Goal: Task Accomplishment & Management: Use online tool/utility

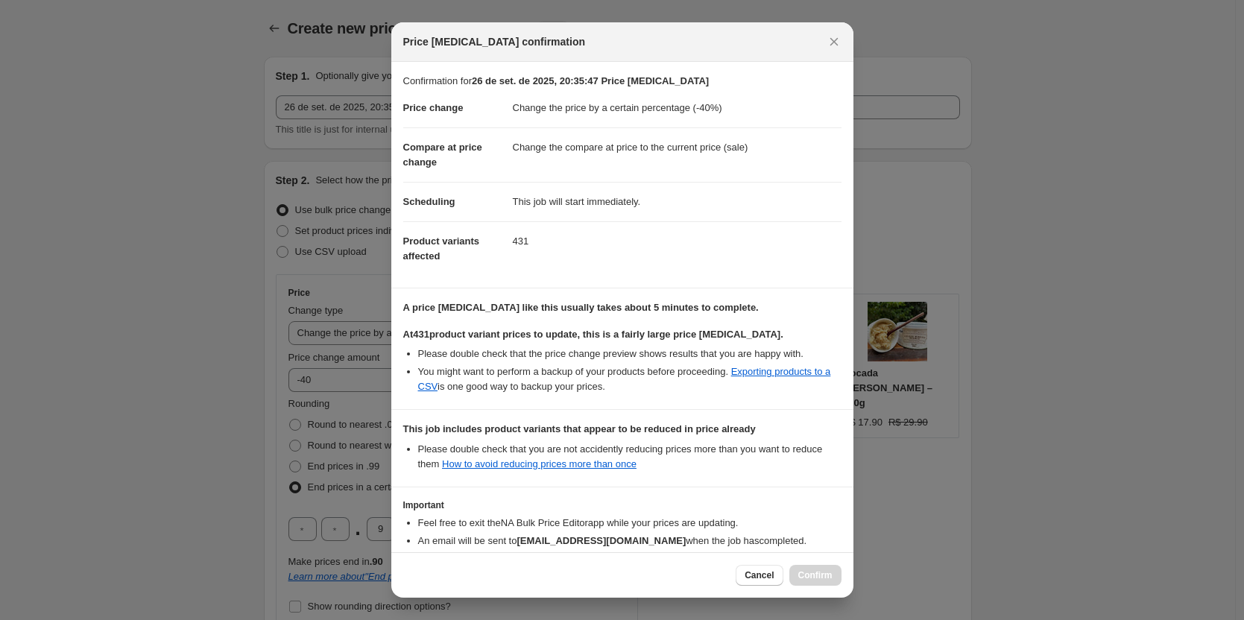
select select "percentage"
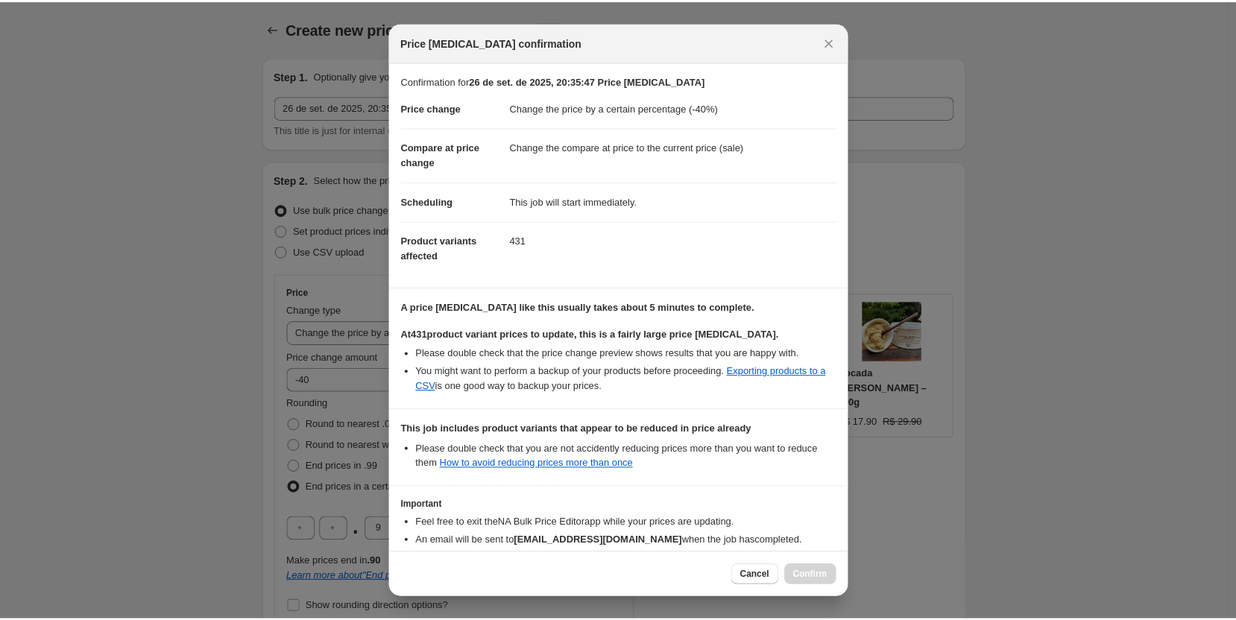
scroll to position [882, 0]
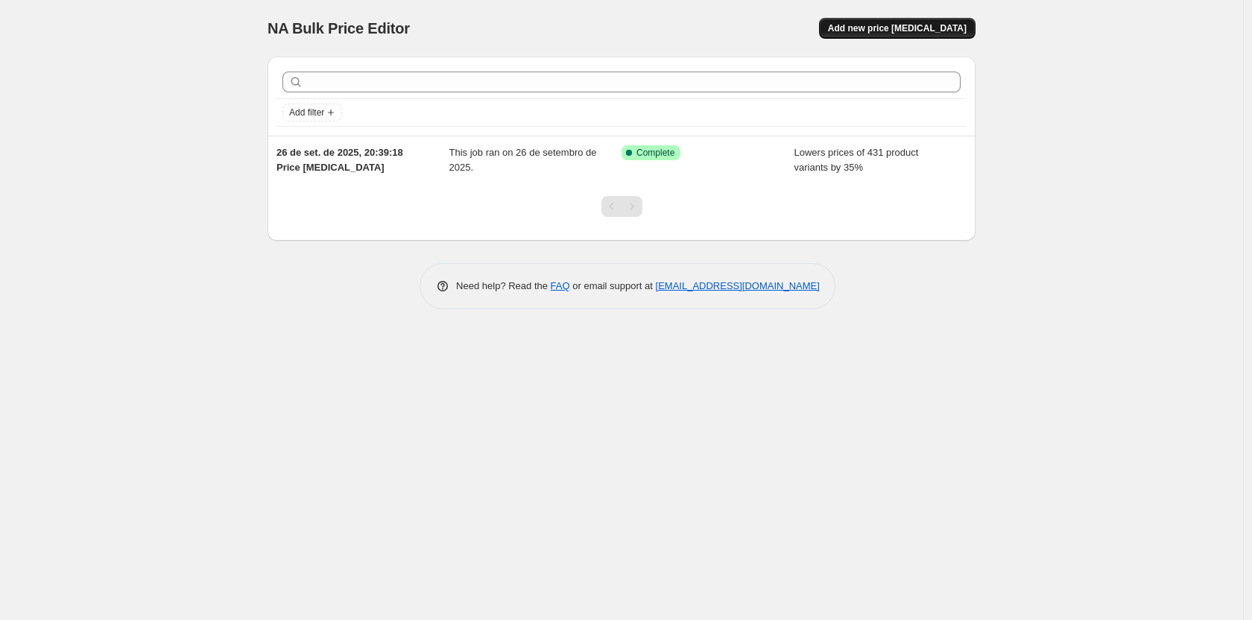
click at [926, 28] on span "Add new price change job" at bounding box center [897, 28] width 139 height 12
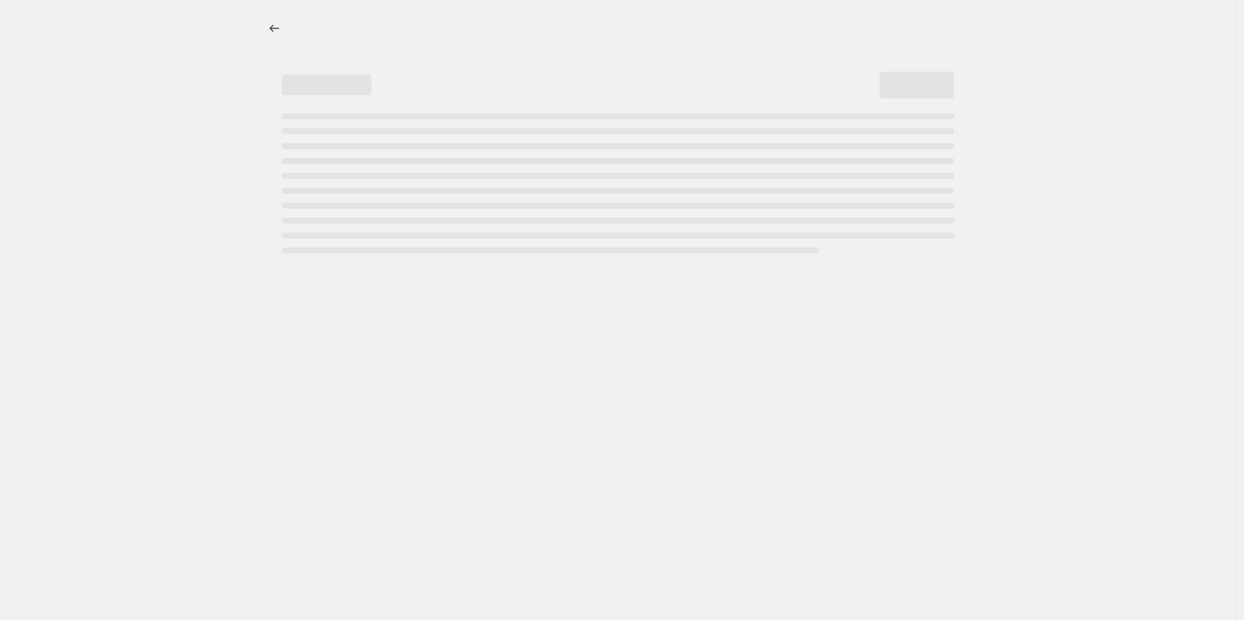
select select "percentage"
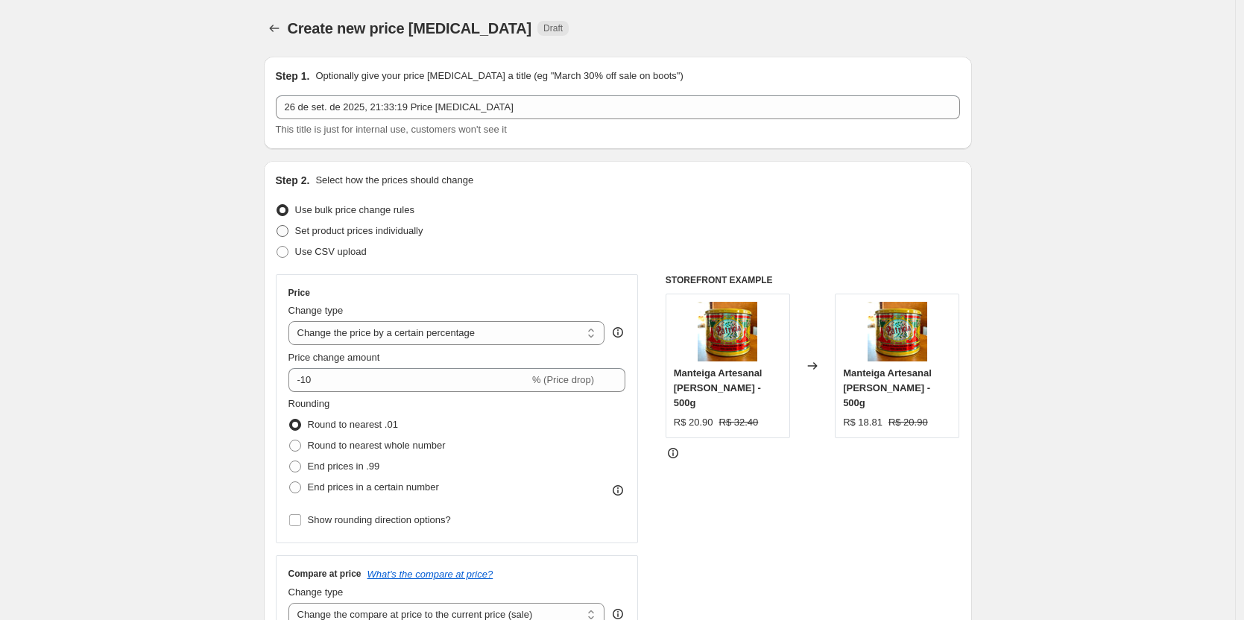
click at [371, 230] on span "Set product prices individually" at bounding box center [359, 230] width 128 height 11
click at [277, 226] on input "Set product prices individually" at bounding box center [277, 225] width 1 height 1
radio input "true"
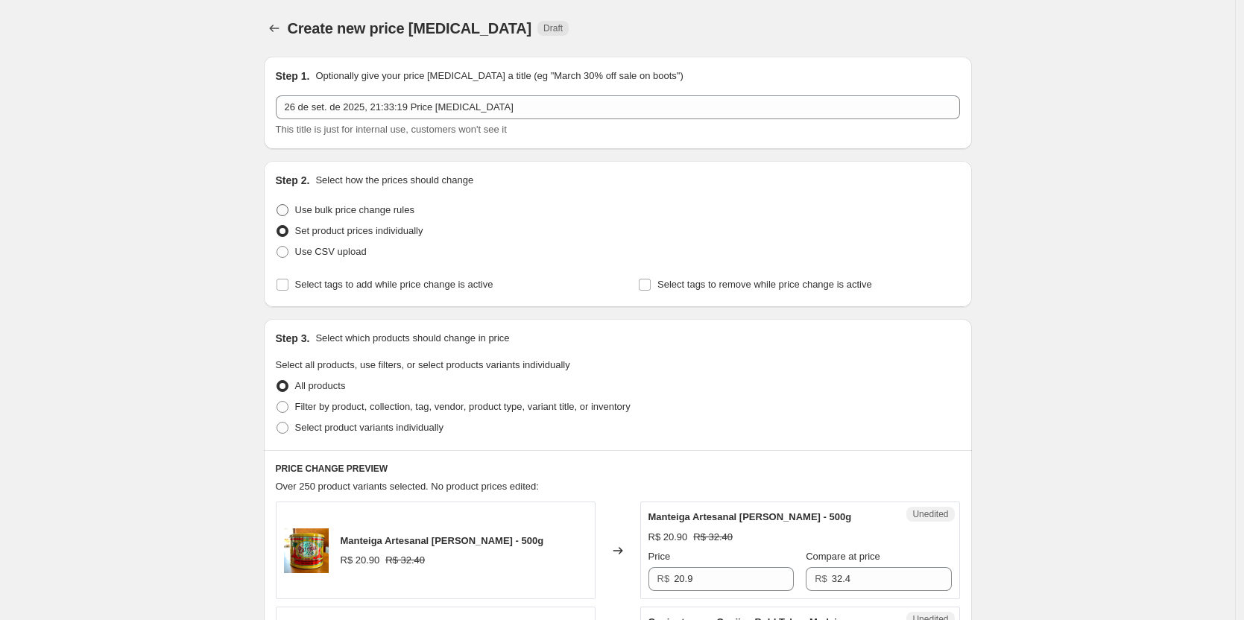
click at [377, 210] on span "Use bulk price change rules" at bounding box center [354, 209] width 119 height 11
click at [277, 205] on input "Use bulk price change rules" at bounding box center [277, 204] width 1 height 1
radio input "true"
select select "percentage"
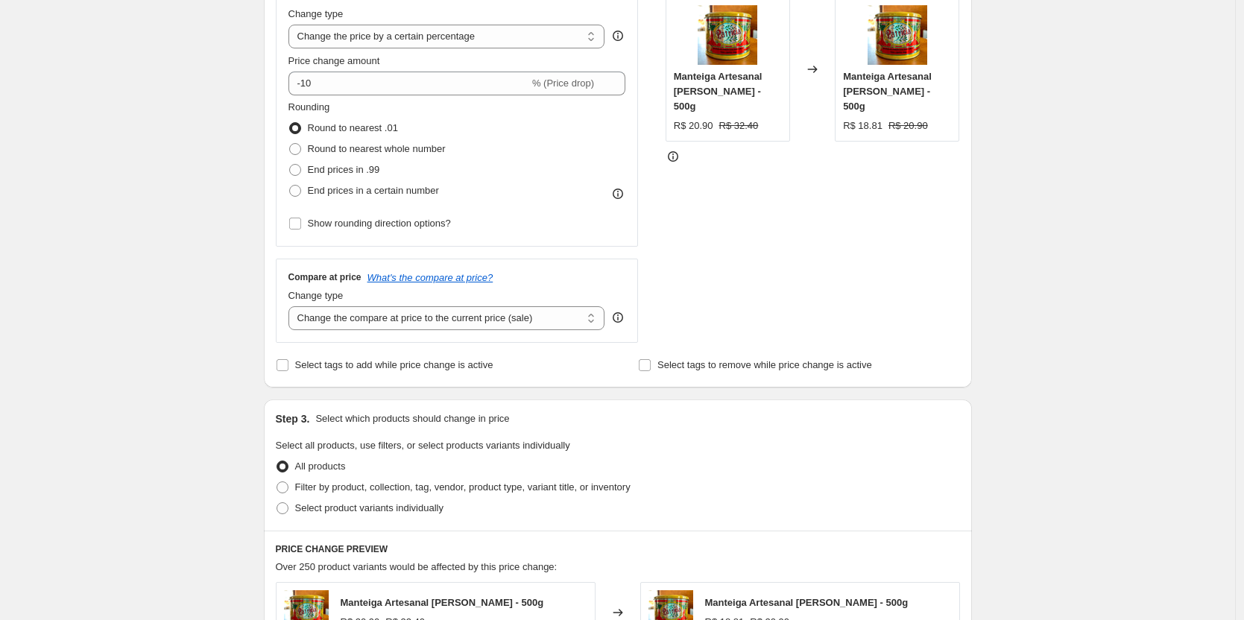
scroll to position [298, 0]
click at [462, 320] on select "Change the compare at price to the current price (sale) Change the compare at p…" at bounding box center [446, 317] width 317 height 24
click at [1050, 172] on div "Create new price change job. This page is ready Create new price change job Dra…" at bounding box center [617, 452] width 1235 height 1500
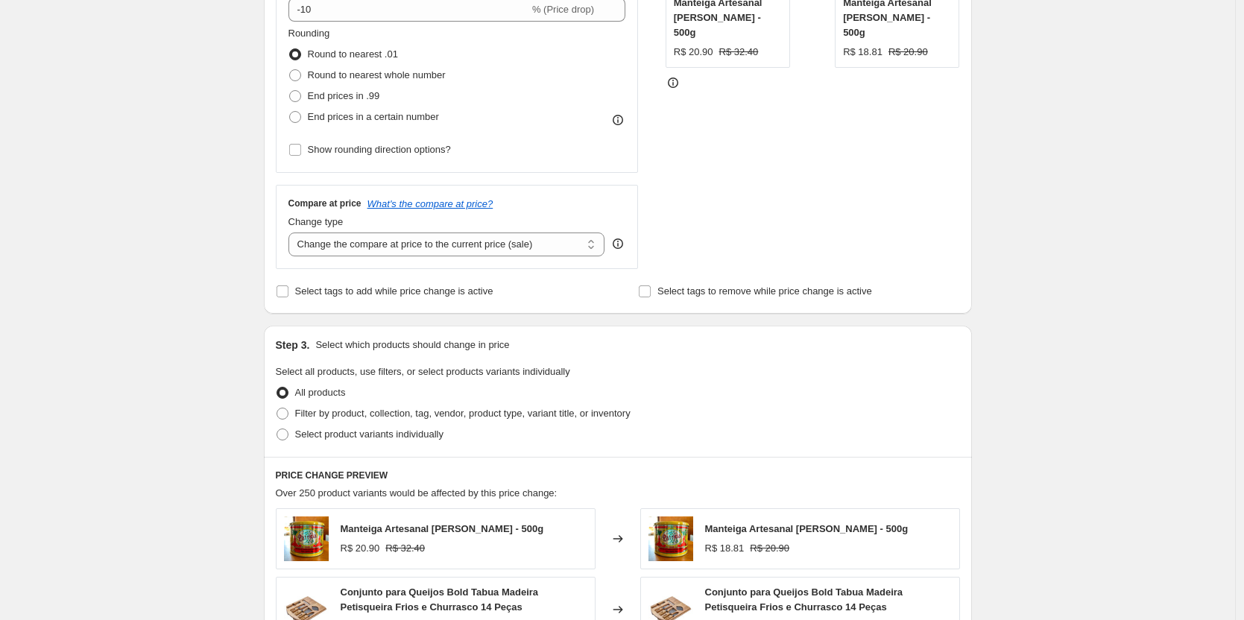
scroll to position [373, 0]
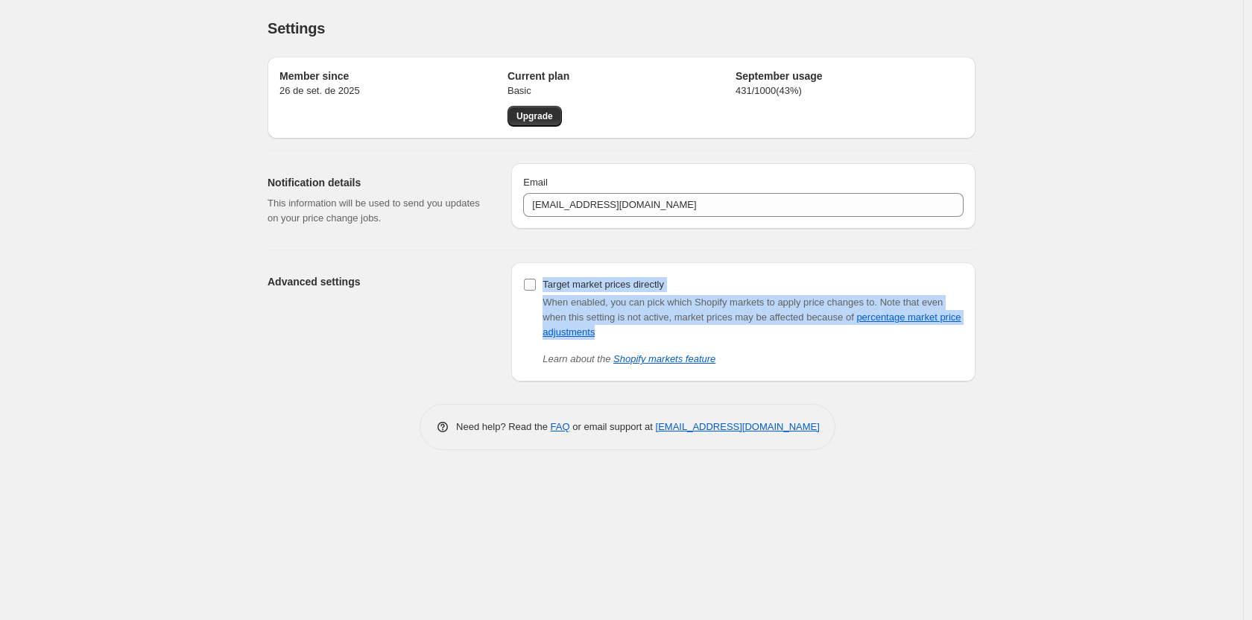
drag, startPoint x: 618, startPoint y: 323, endPoint x: 529, endPoint y: 290, distance: 94.6
click at [529, 290] on div "Target market prices directly When enabled, you can pick which Shopify markets …" at bounding box center [743, 320] width 440 height 92
copy div "Target market prices directly When enabled, you can pick which Shopify markets …"
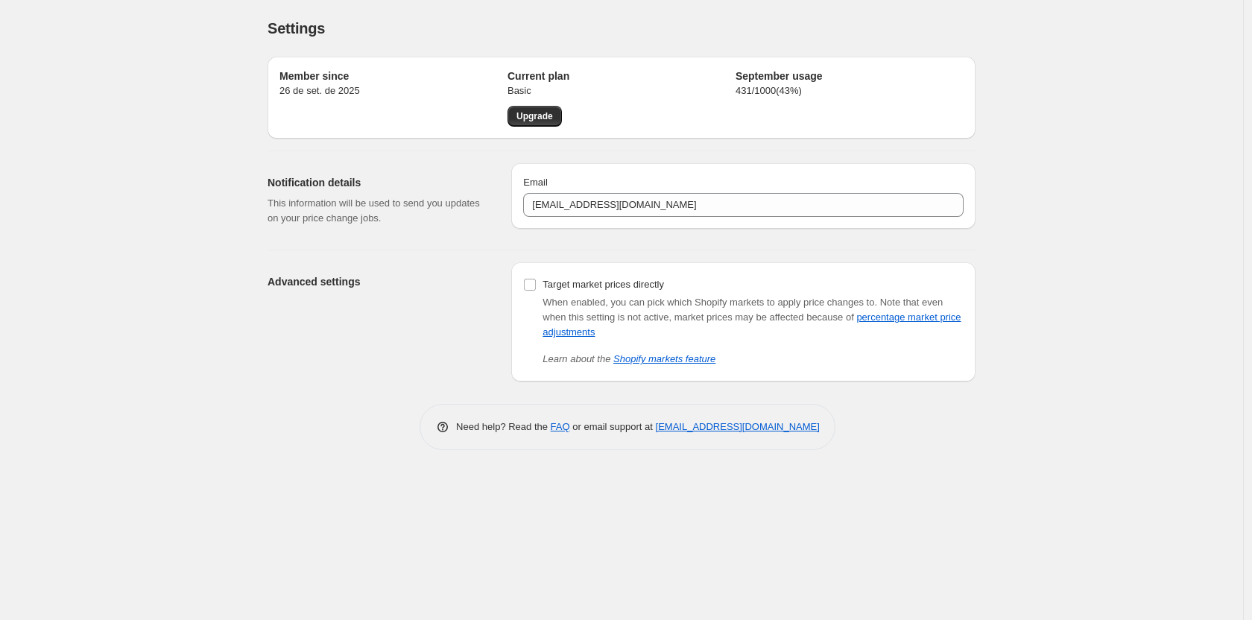
click at [1072, 227] on div "Settings. This page is ready Settings Member since 26 de set. de 2025 Current p…" at bounding box center [621, 310] width 1243 height 620
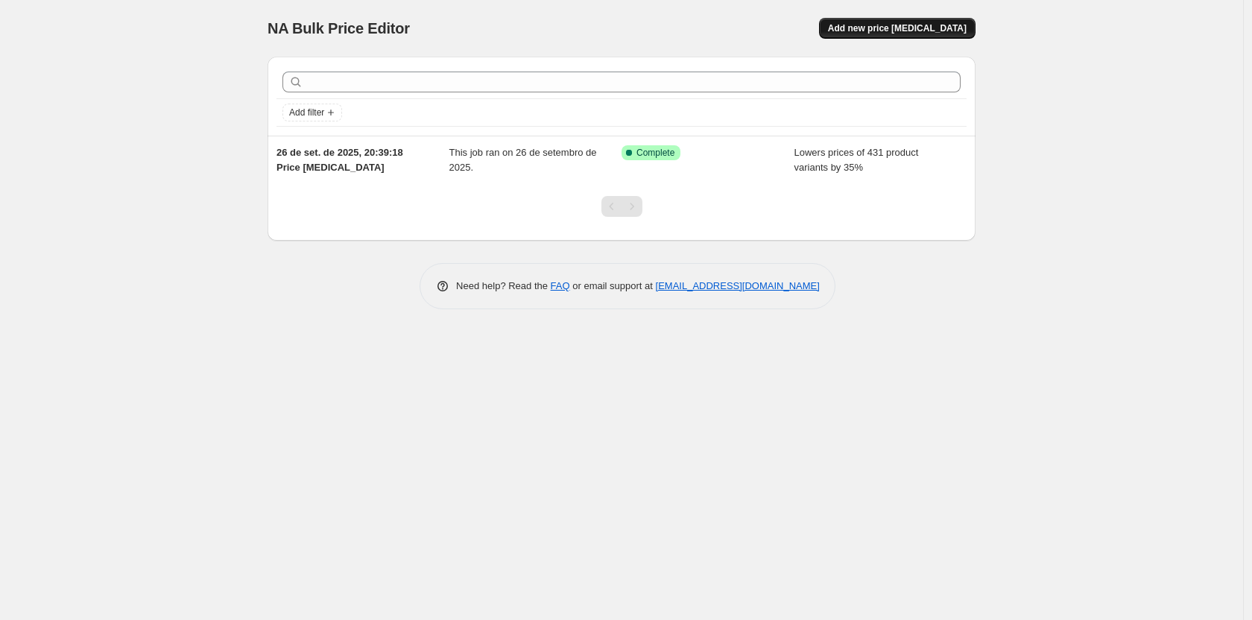
click at [903, 25] on span "Add new price [MEDICAL_DATA]" at bounding box center [897, 28] width 139 height 12
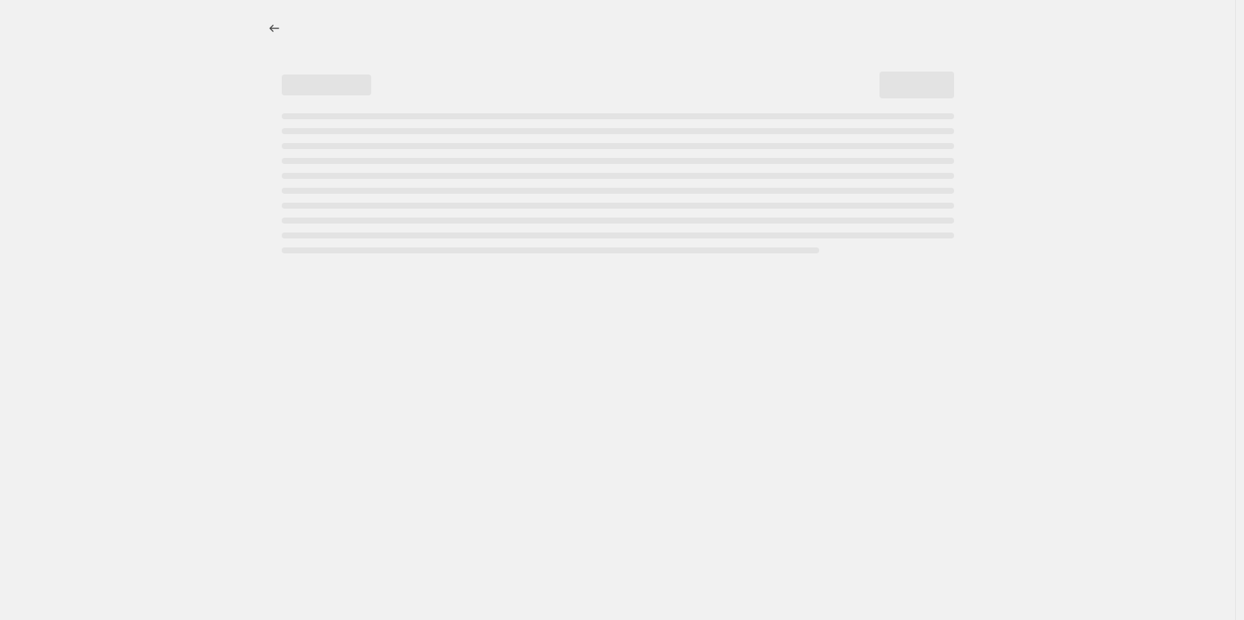
select select "percentage"
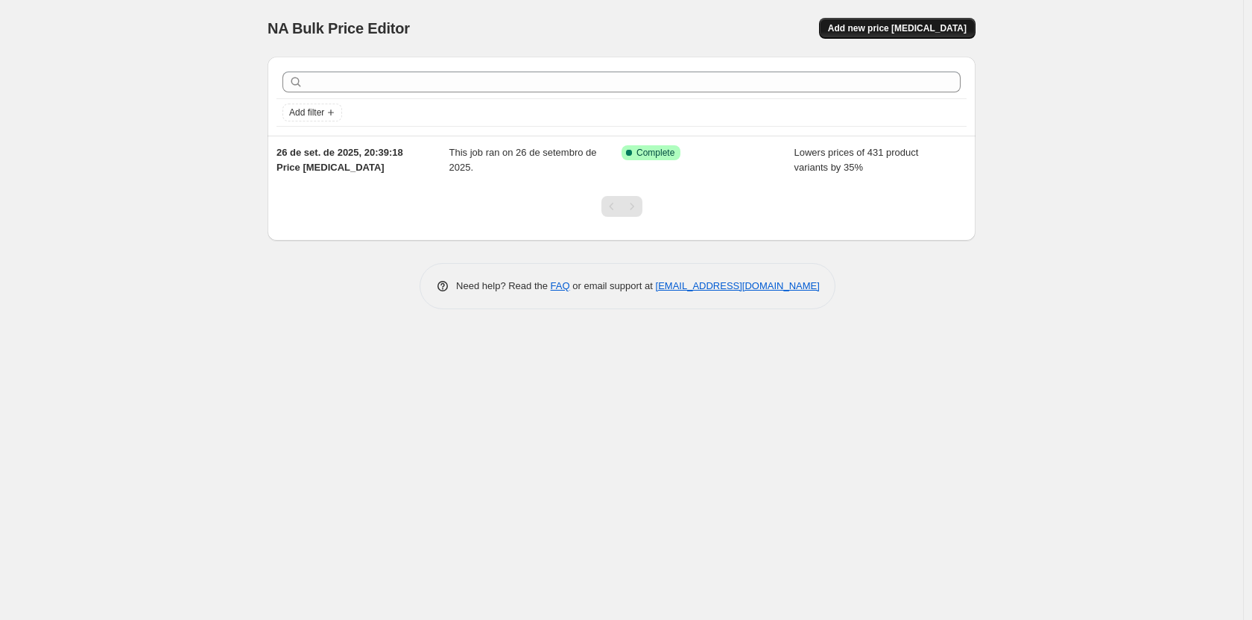
click at [908, 30] on span "Add new price [MEDICAL_DATA]" at bounding box center [897, 28] width 139 height 12
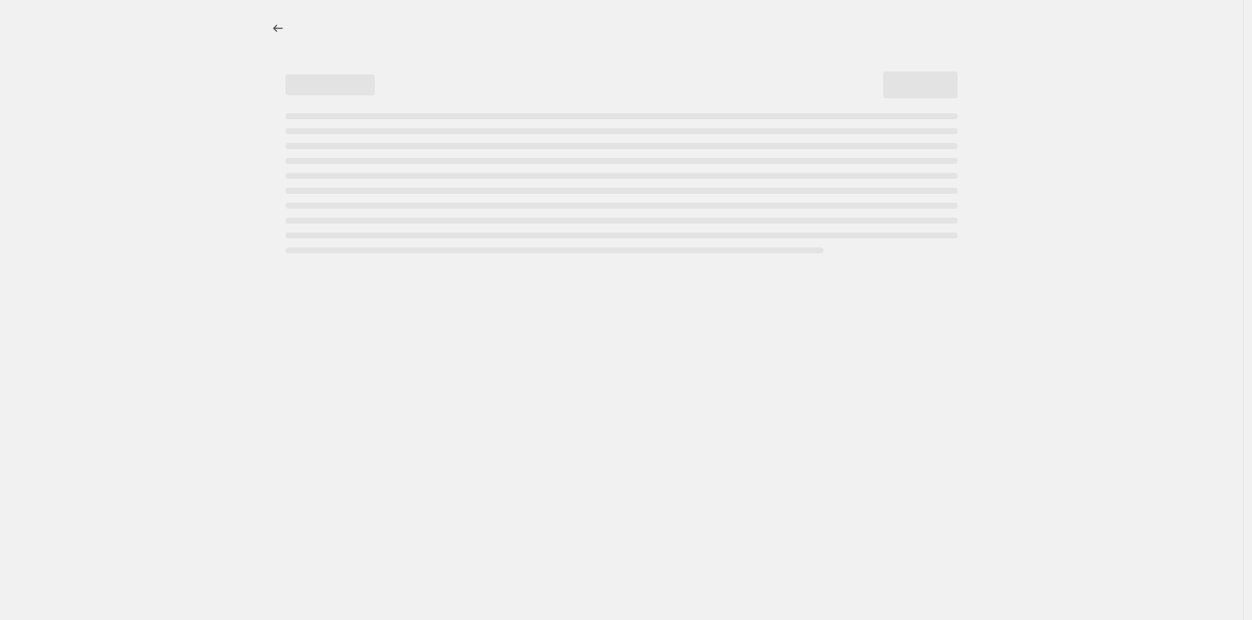
select select "percentage"
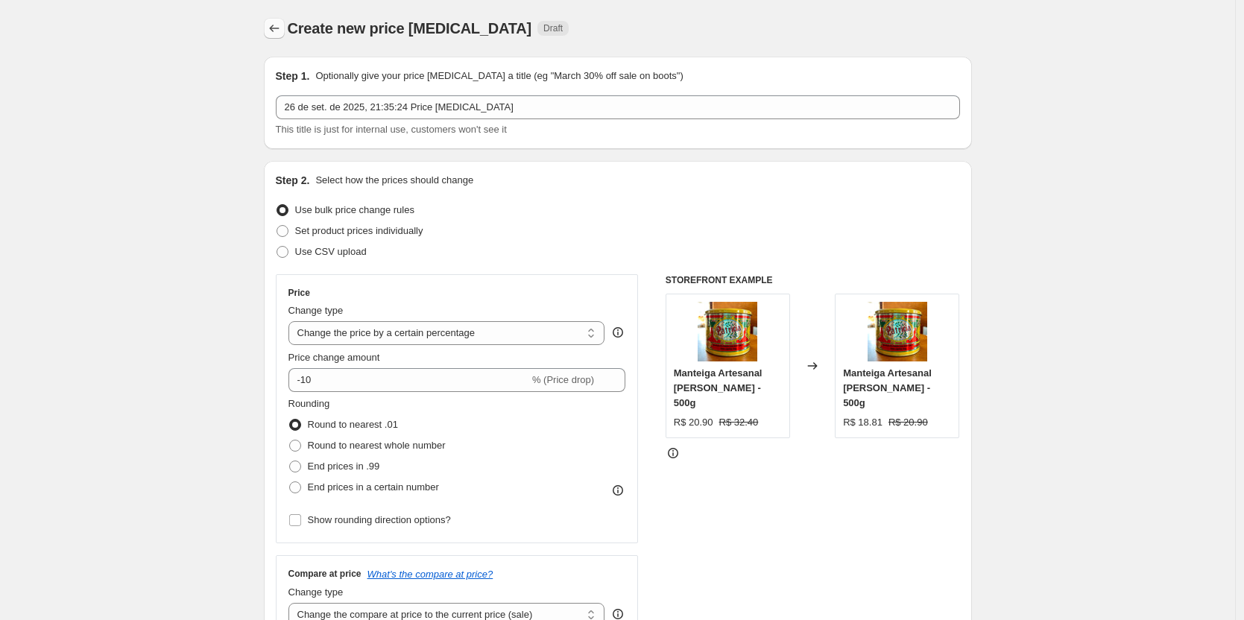
click at [271, 35] on icon "Price change jobs" at bounding box center [274, 28] width 15 height 15
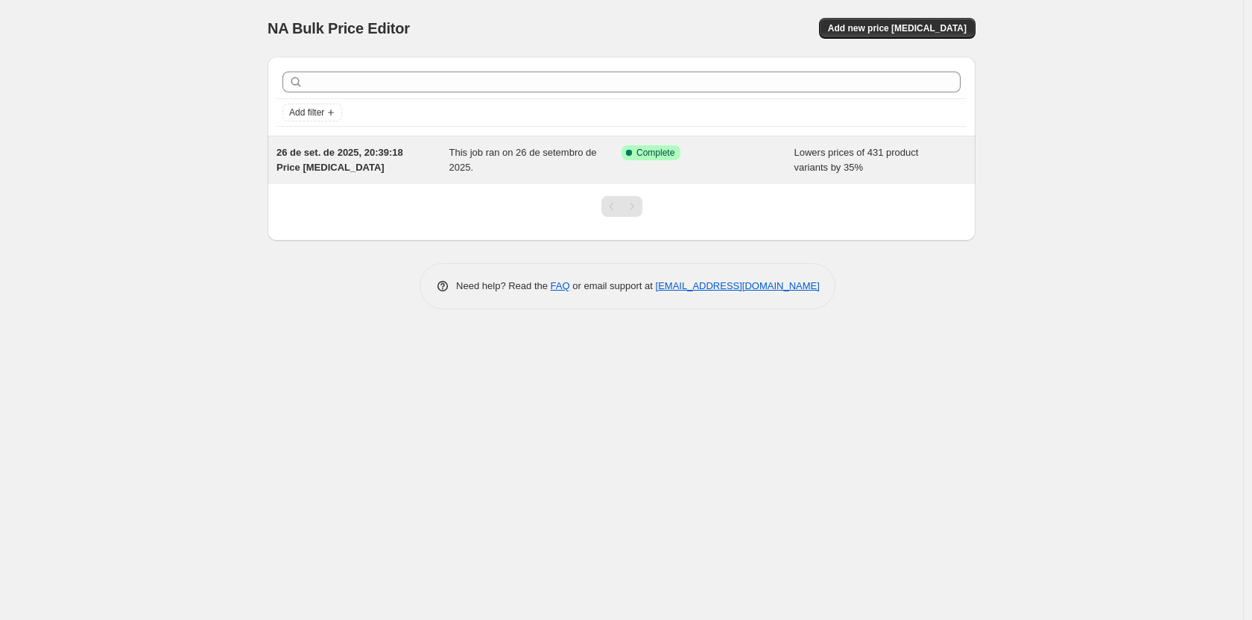
click at [756, 155] on div "Success Complete Complete" at bounding box center [697, 152] width 151 height 15
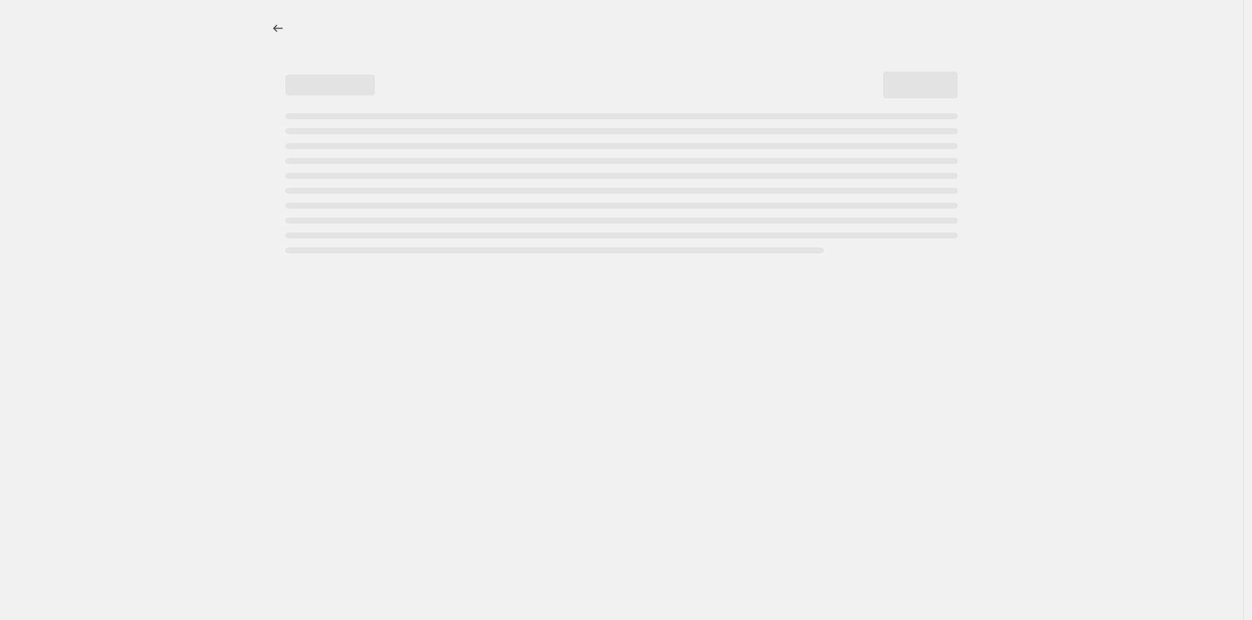
select select "percentage"
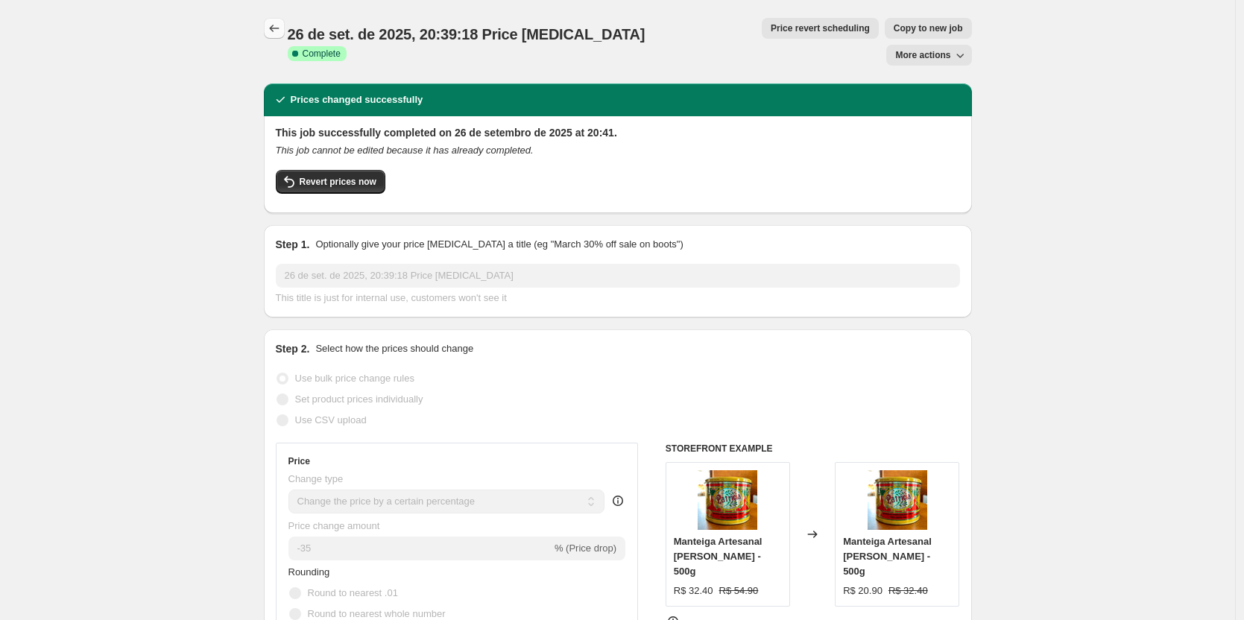
click at [280, 31] on icon "Price change jobs" at bounding box center [274, 28] width 15 height 15
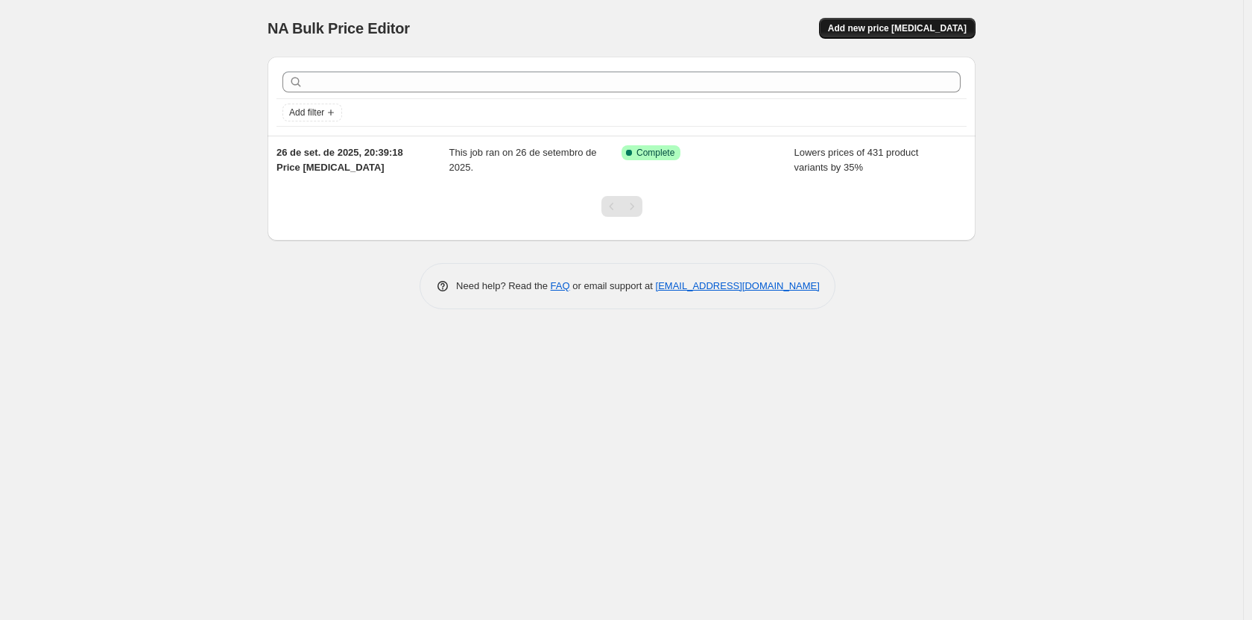
click at [911, 37] on button "Add new price [MEDICAL_DATA]" at bounding box center [897, 28] width 157 height 21
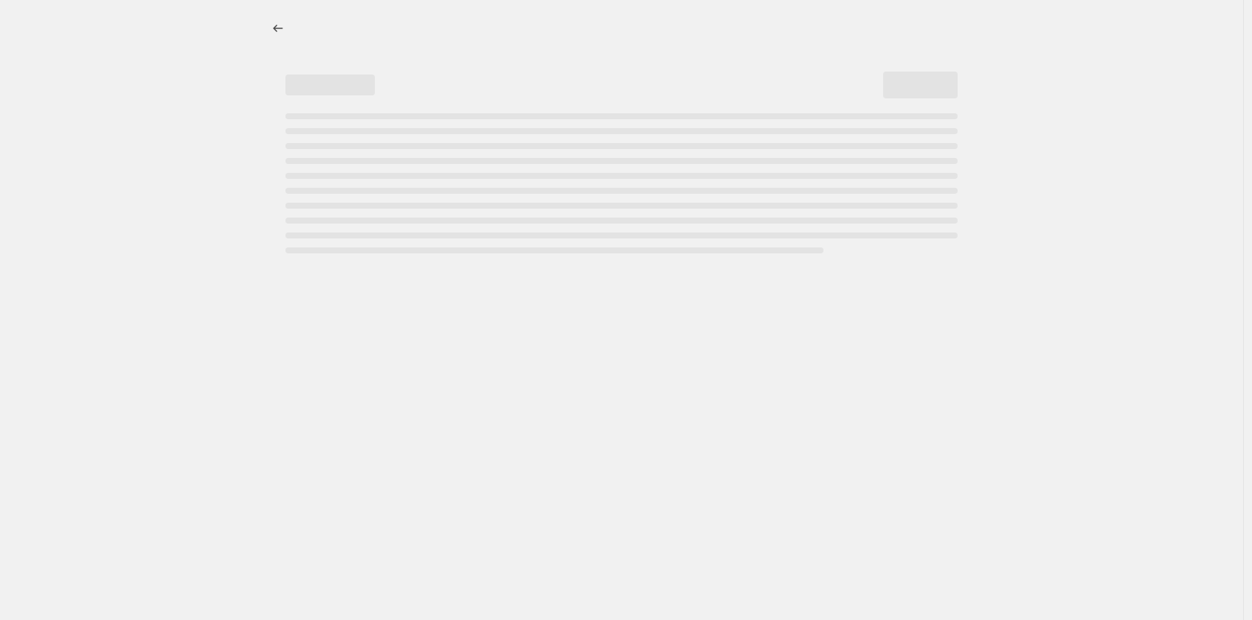
select select "percentage"
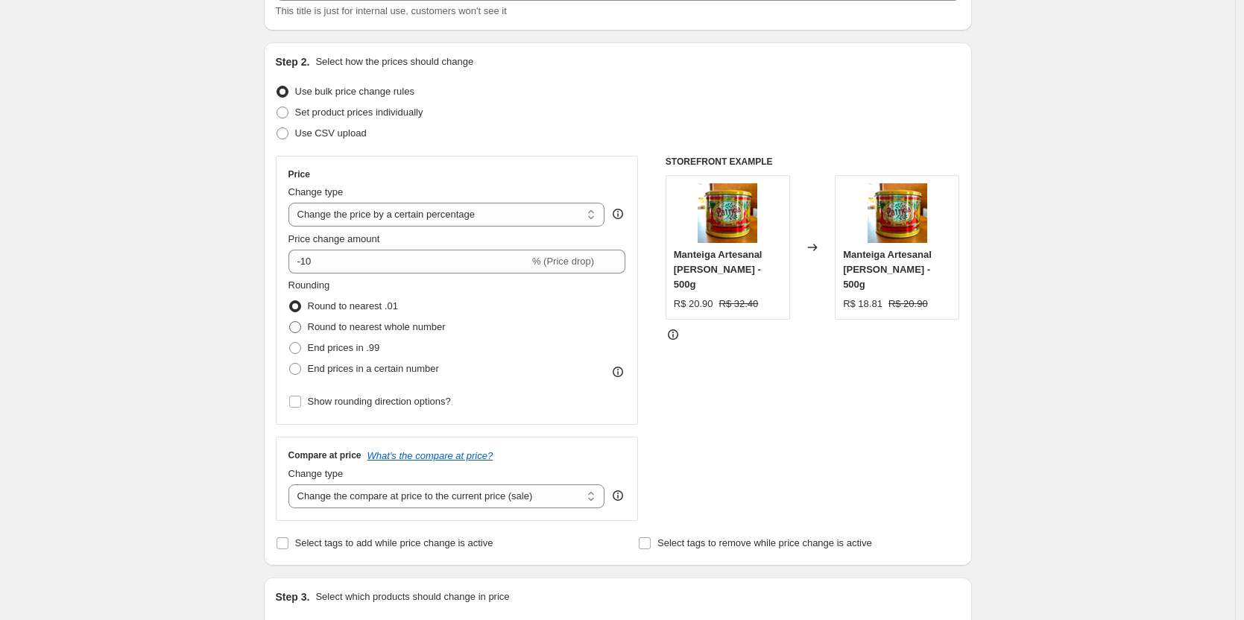
scroll to position [149, 0]
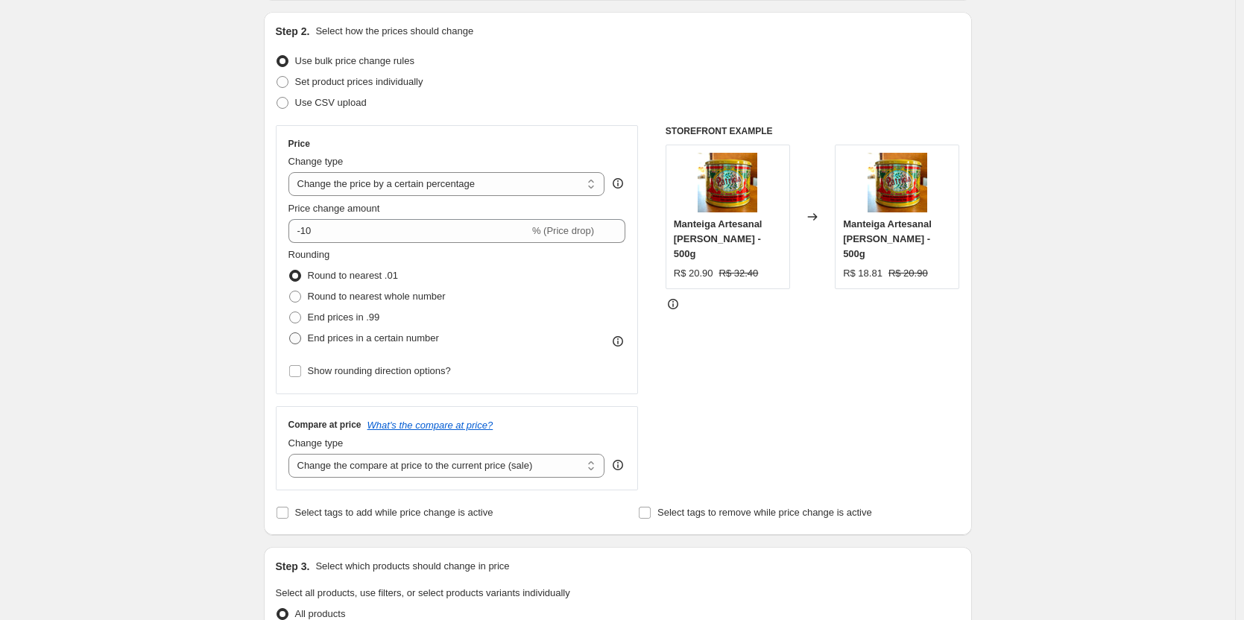
click at [300, 335] on span at bounding box center [295, 338] width 12 height 12
click at [290, 333] on input "End prices in a certain number" at bounding box center [289, 332] width 1 height 1
radio input "true"
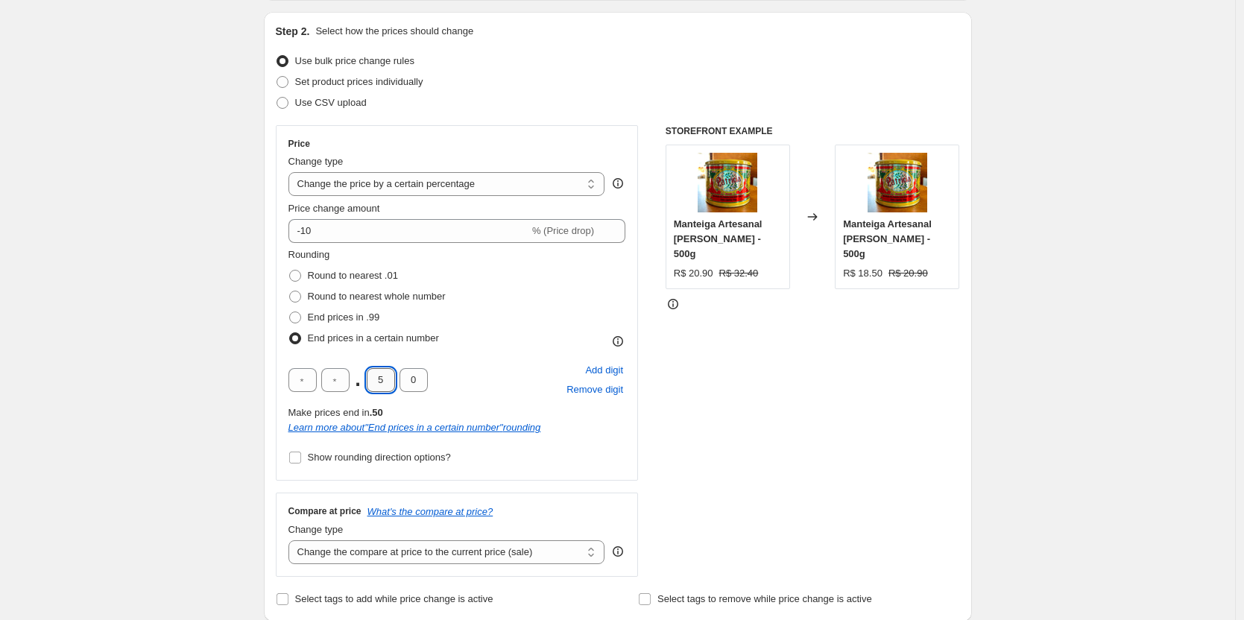
click at [385, 377] on input "5" at bounding box center [381, 380] width 28 height 24
type input "9"
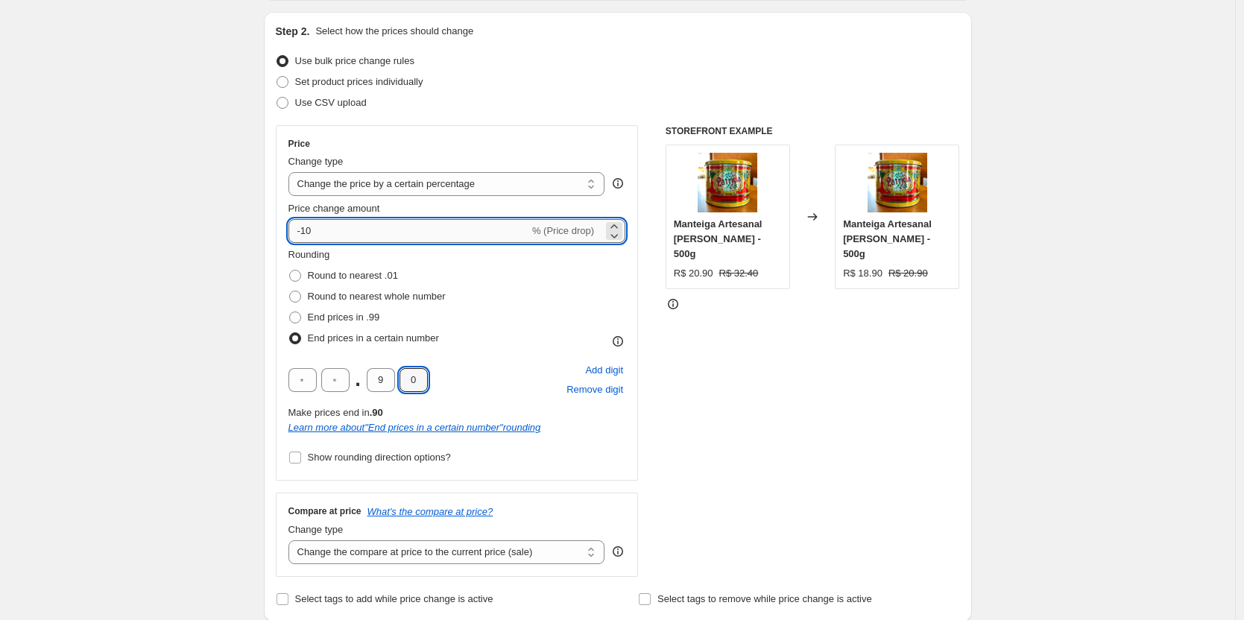
click at [332, 227] on input "-10" at bounding box center [408, 231] width 241 height 24
type input "-1"
type input "-20"
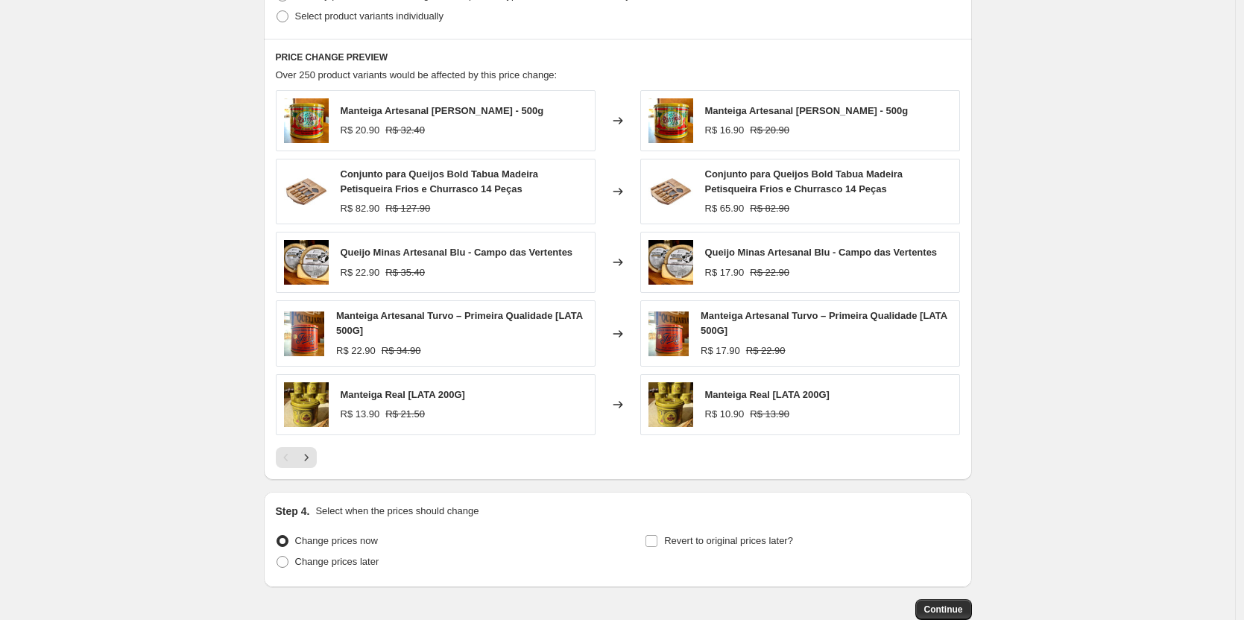
scroll to position [894, 0]
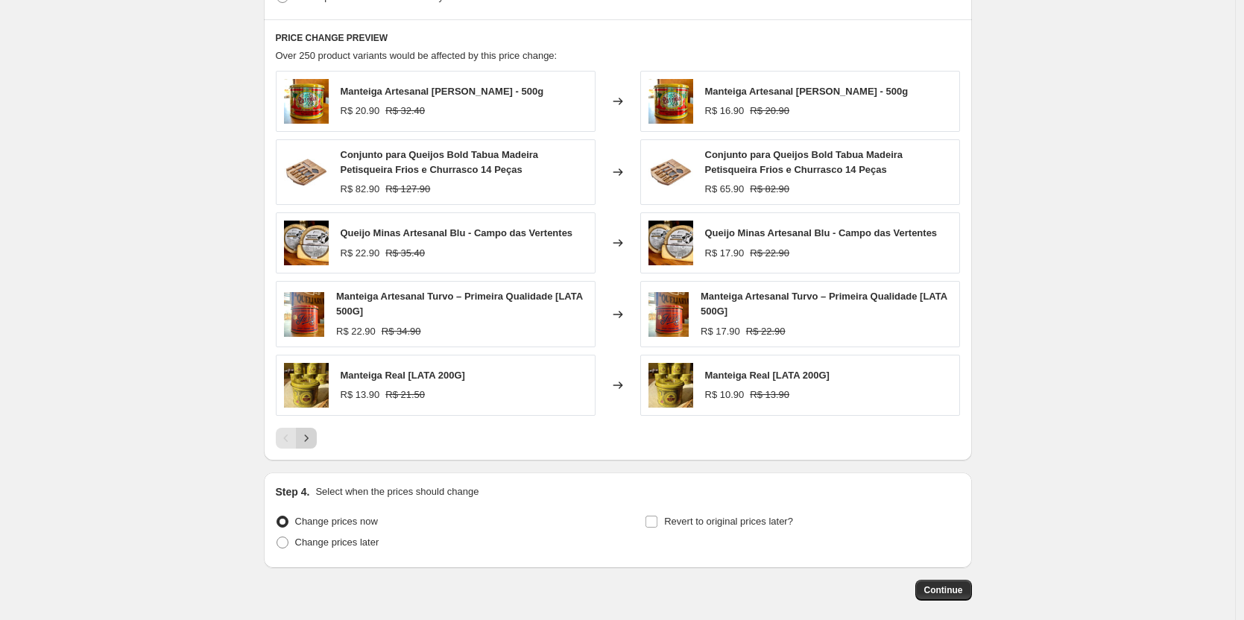
click at [308, 441] on icon "Next" at bounding box center [306, 438] width 4 height 7
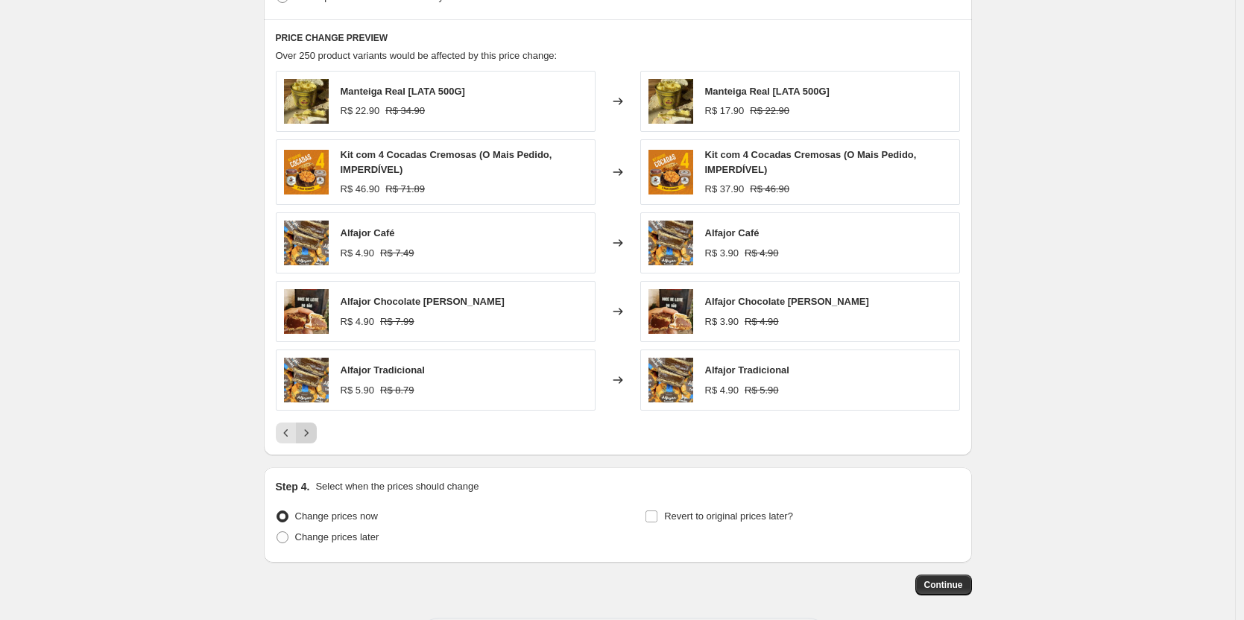
click at [307, 442] on button "Next" at bounding box center [306, 433] width 21 height 21
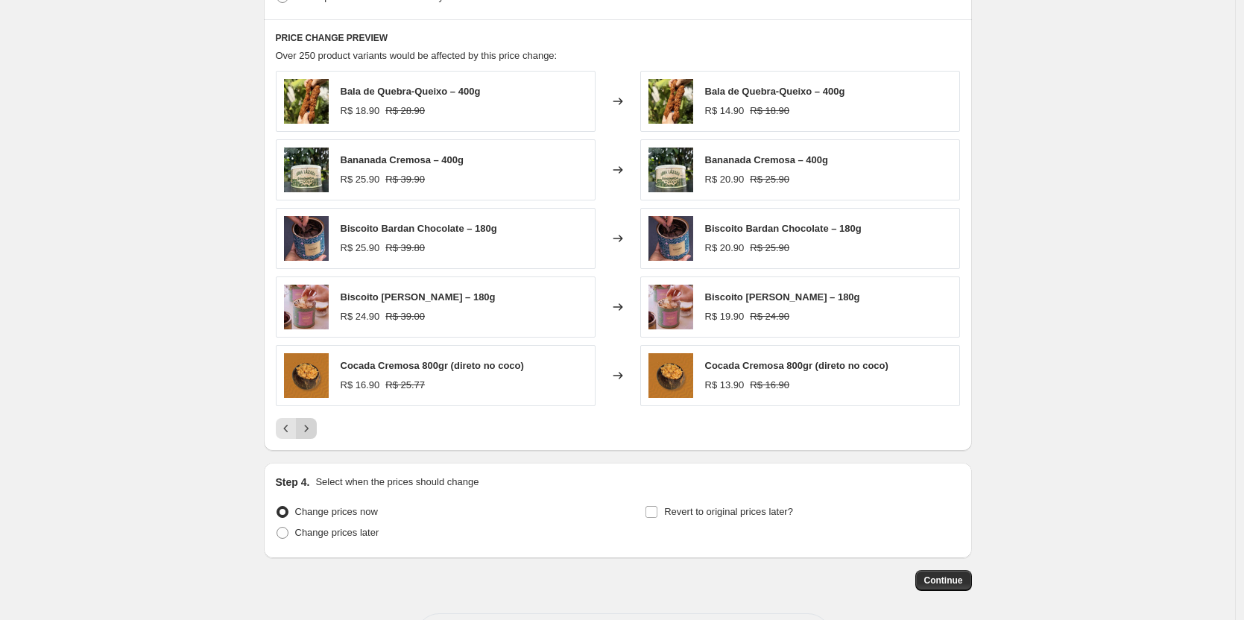
click at [311, 432] on icon "Next" at bounding box center [306, 428] width 15 height 15
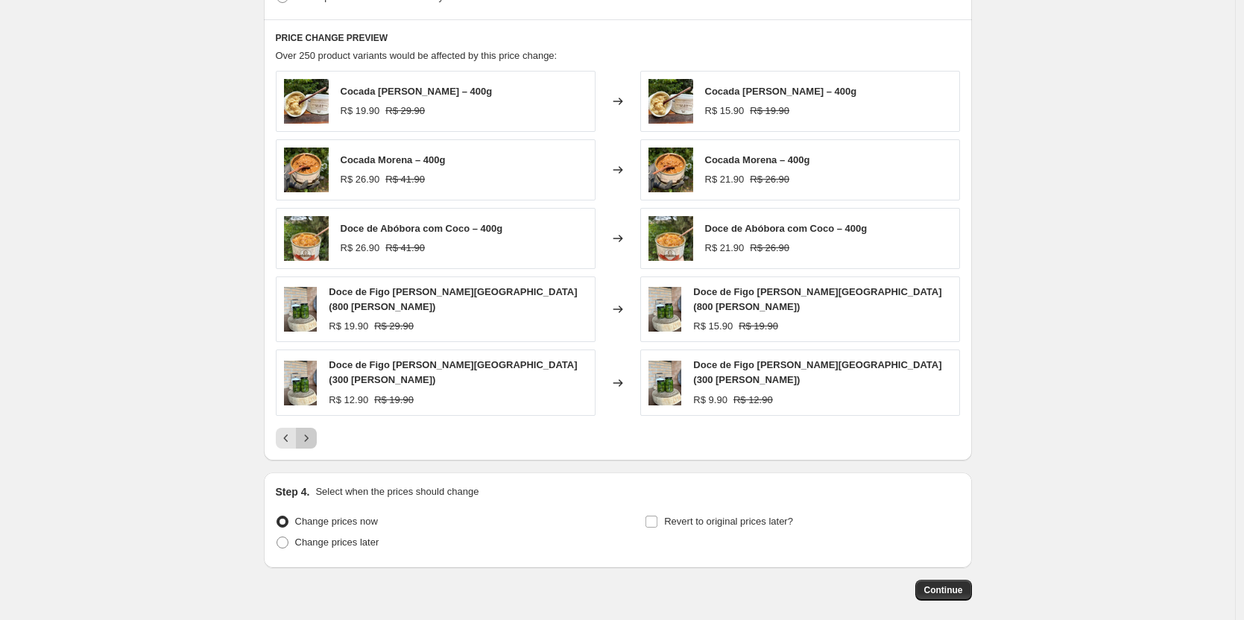
click at [311, 432] on icon "Next" at bounding box center [306, 438] width 15 height 15
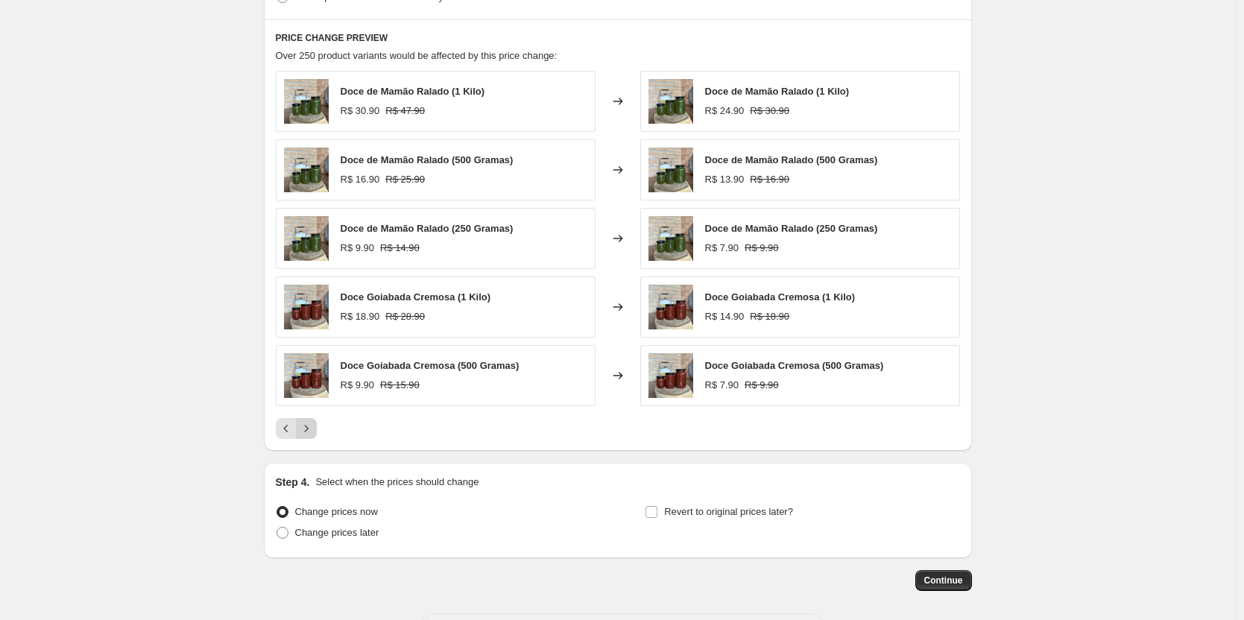
click at [311, 432] on icon "Next" at bounding box center [306, 428] width 15 height 15
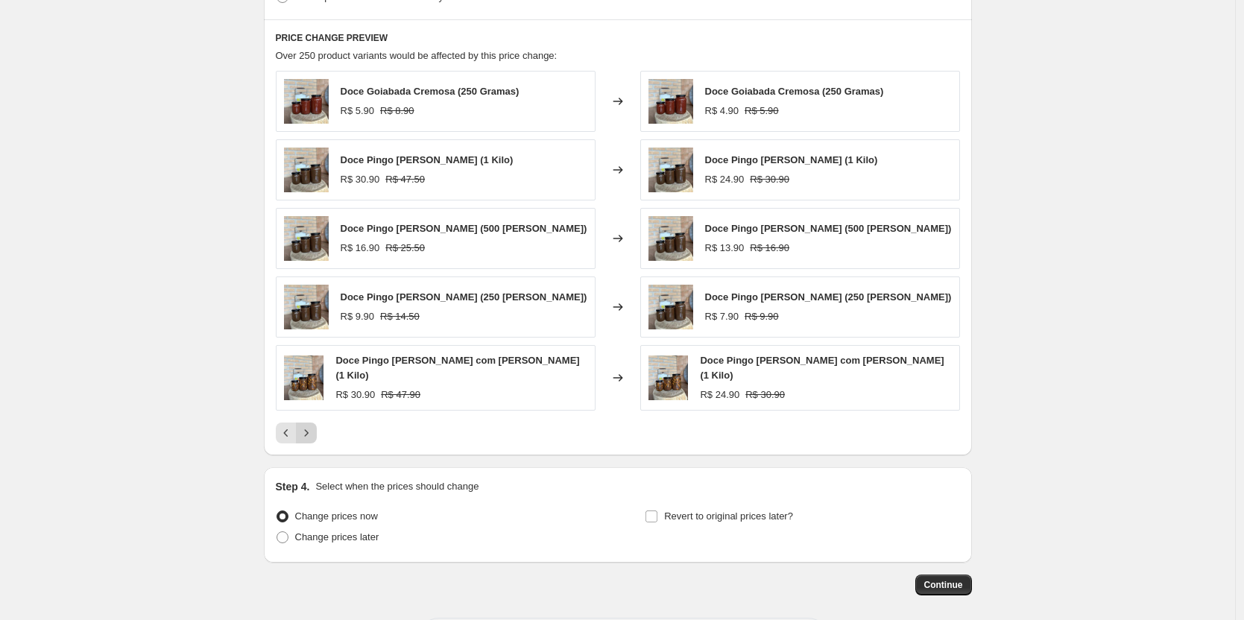
click at [311, 432] on icon "Next" at bounding box center [306, 433] width 15 height 15
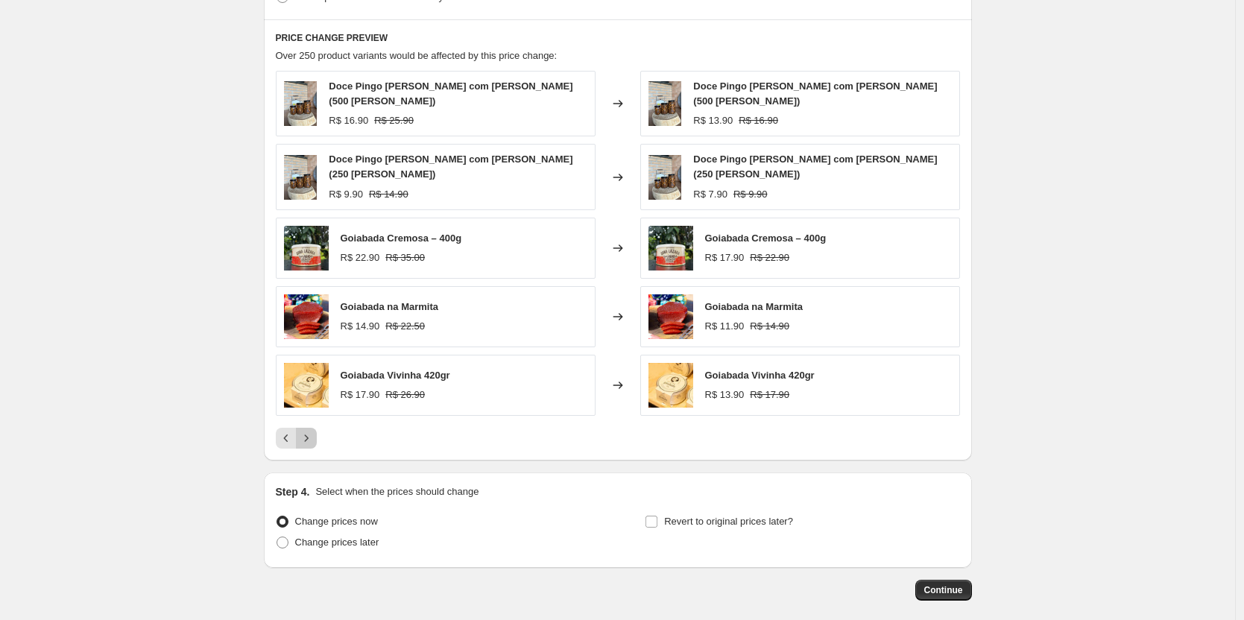
click at [311, 432] on icon "Next" at bounding box center [306, 438] width 15 height 15
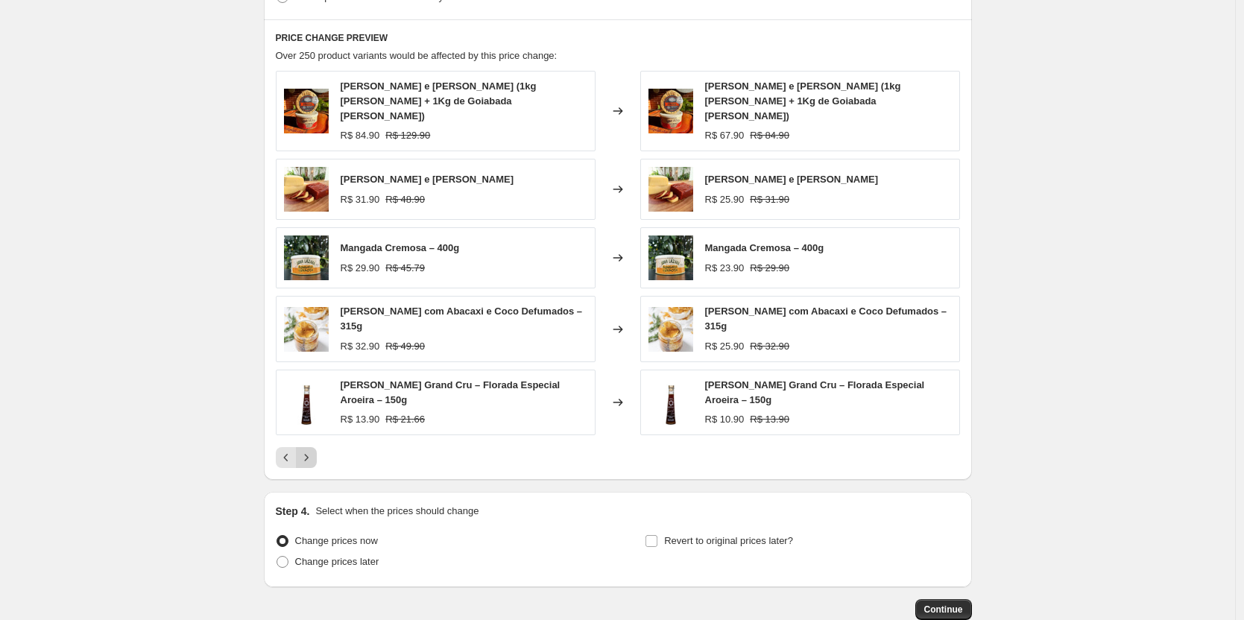
click at [312, 450] on icon "Next" at bounding box center [306, 457] width 15 height 15
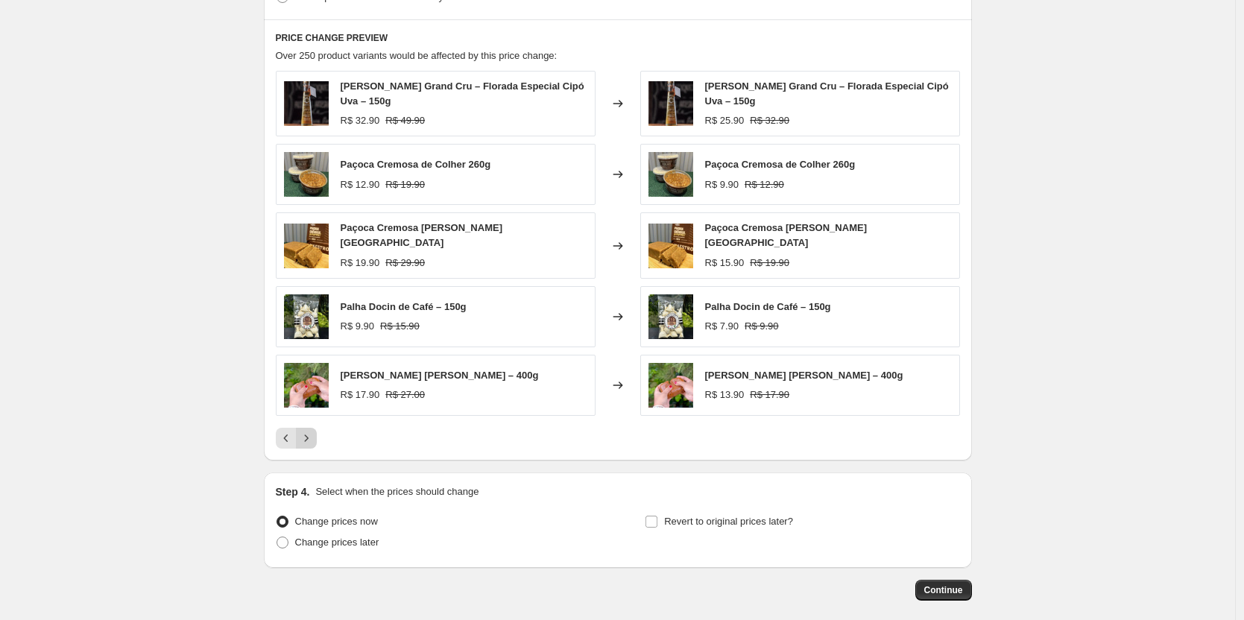
click at [312, 437] on button "Next" at bounding box center [306, 438] width 21 height 21
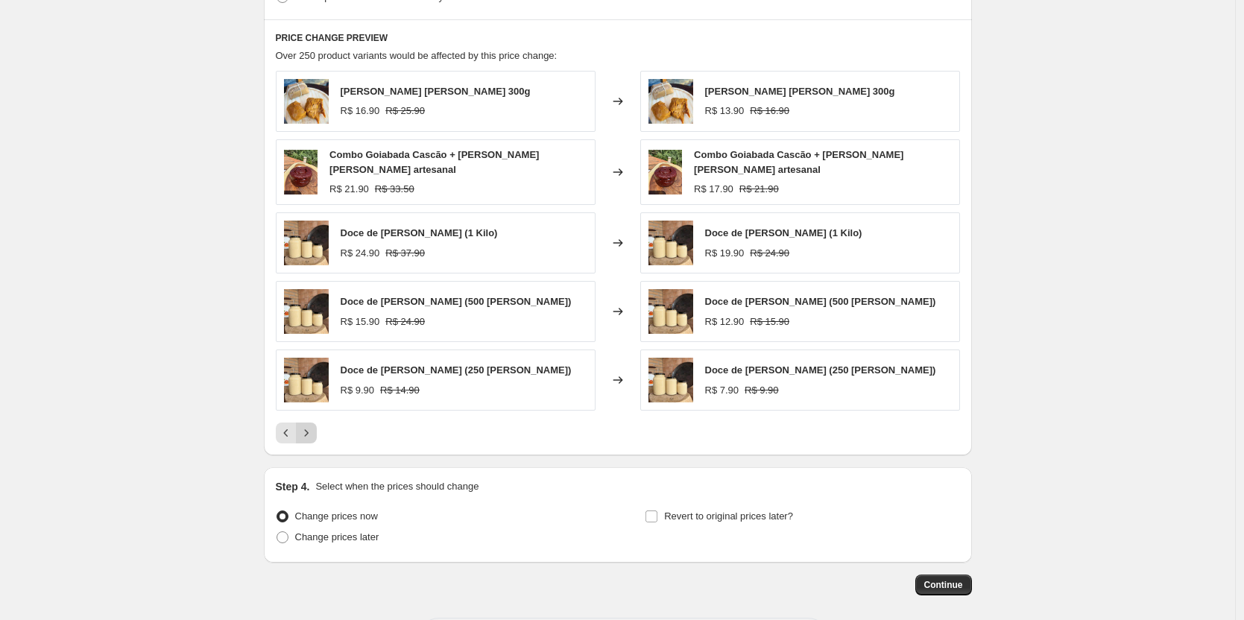
click at [312, 437] on icon "Next" at bounding box center [306, 433] width 15 height 15
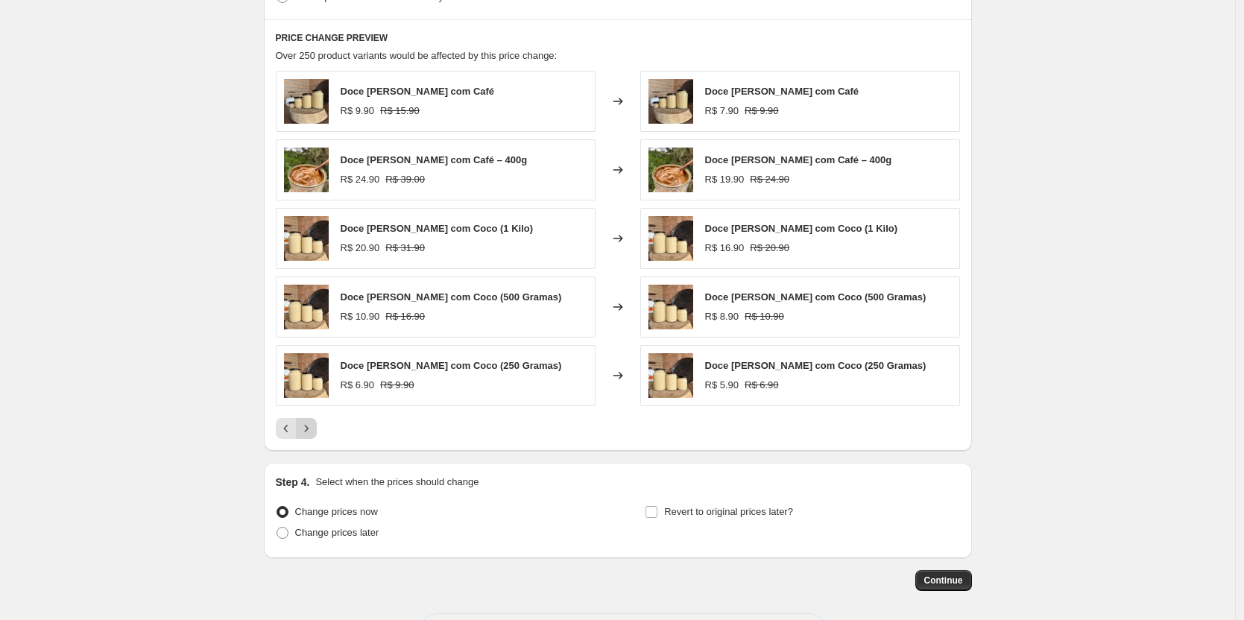
click at [312, 437] on button "Next" at bounding box center [306, 428] width 21 height 21
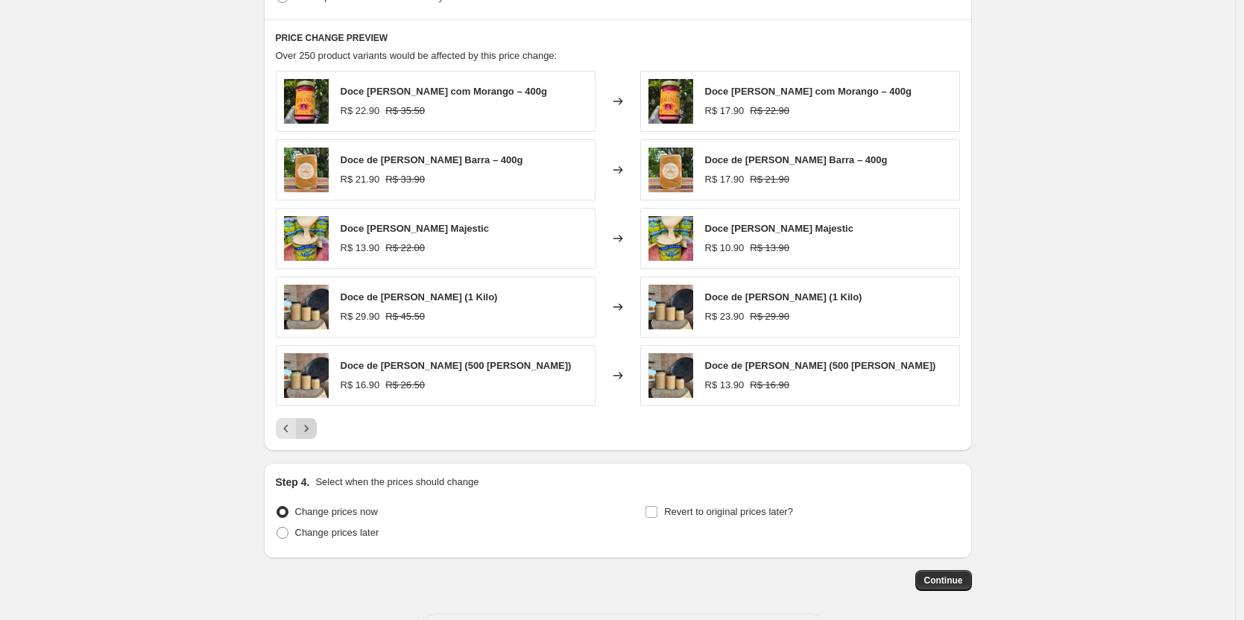
click at [312, 437] on button "Next" at bounding box center [306, 428] width 21 height 21
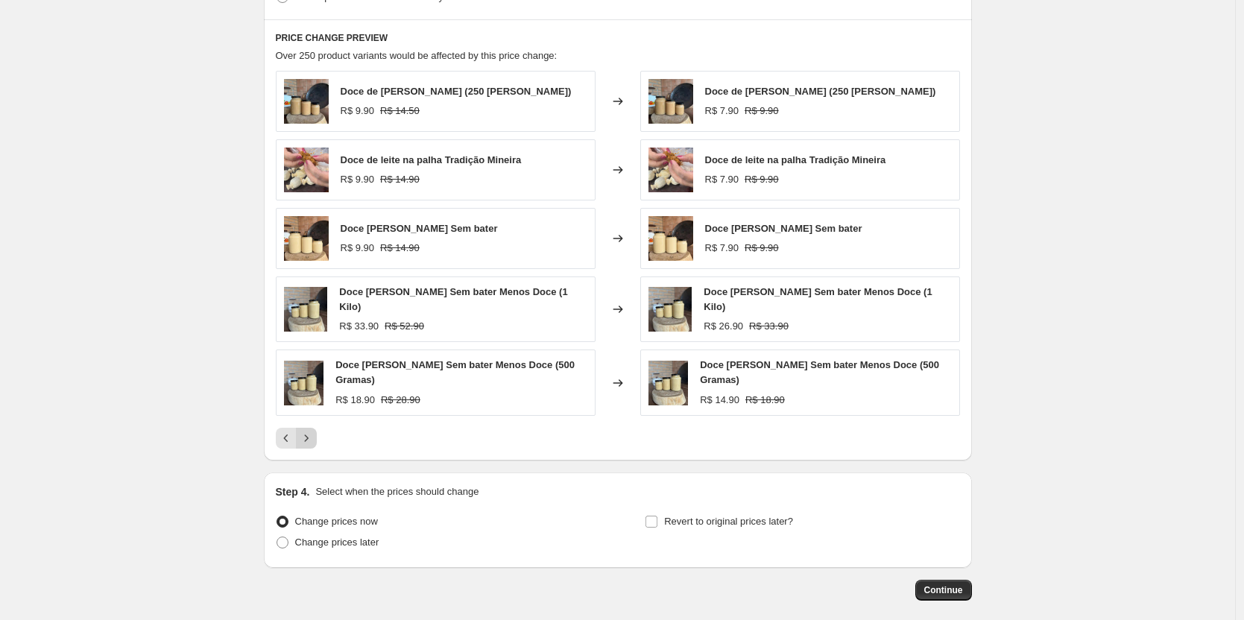
click at [312, 437] on button "Next" at bounding box center [306, 438] width 21 height 21
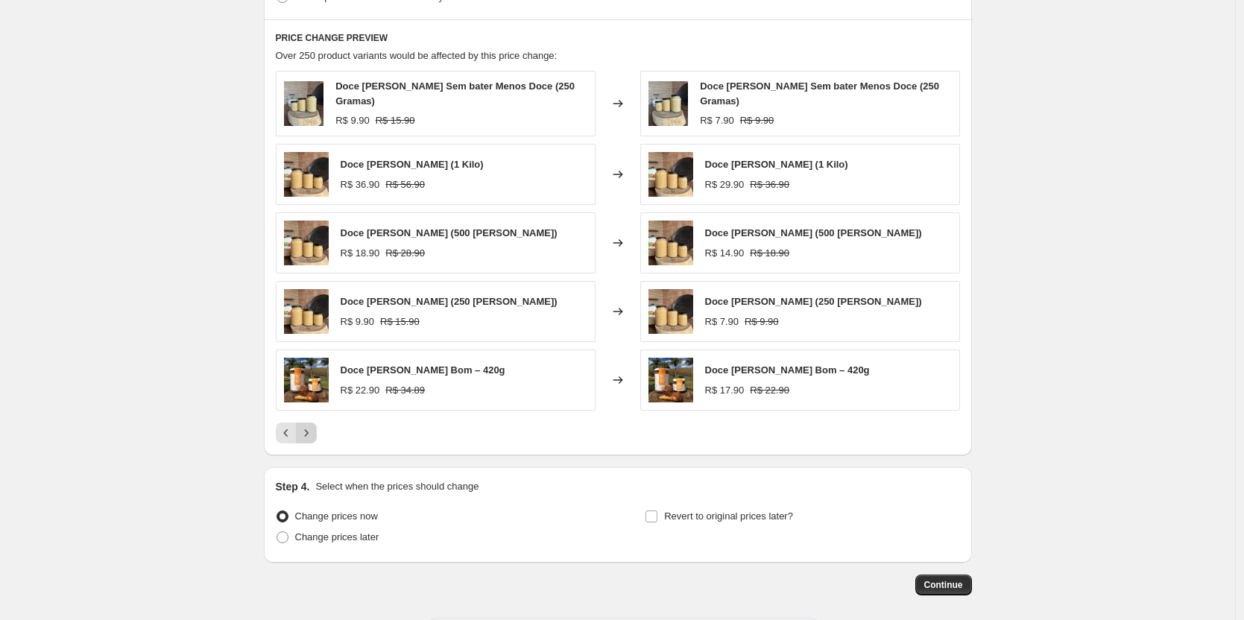
click at [312, 437] on button "Next" at bounding box center [306, 433] width 21 height 21
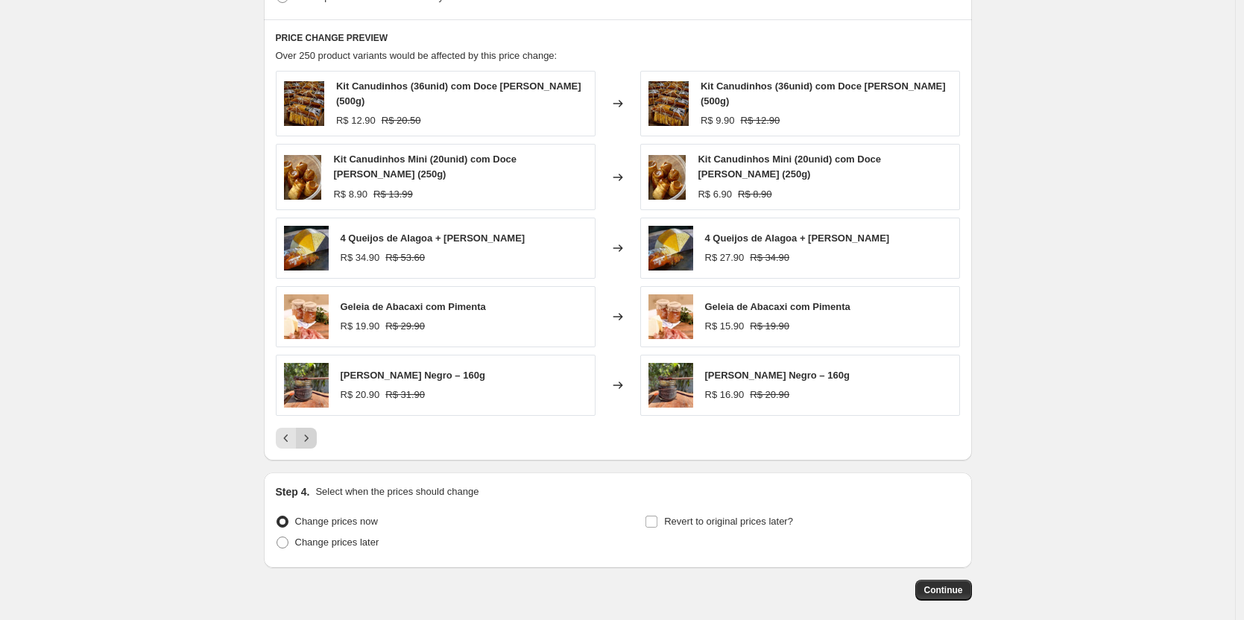
click at [312, 437] on icon "Next" at bounding box center [306, 438] width 15 height 15
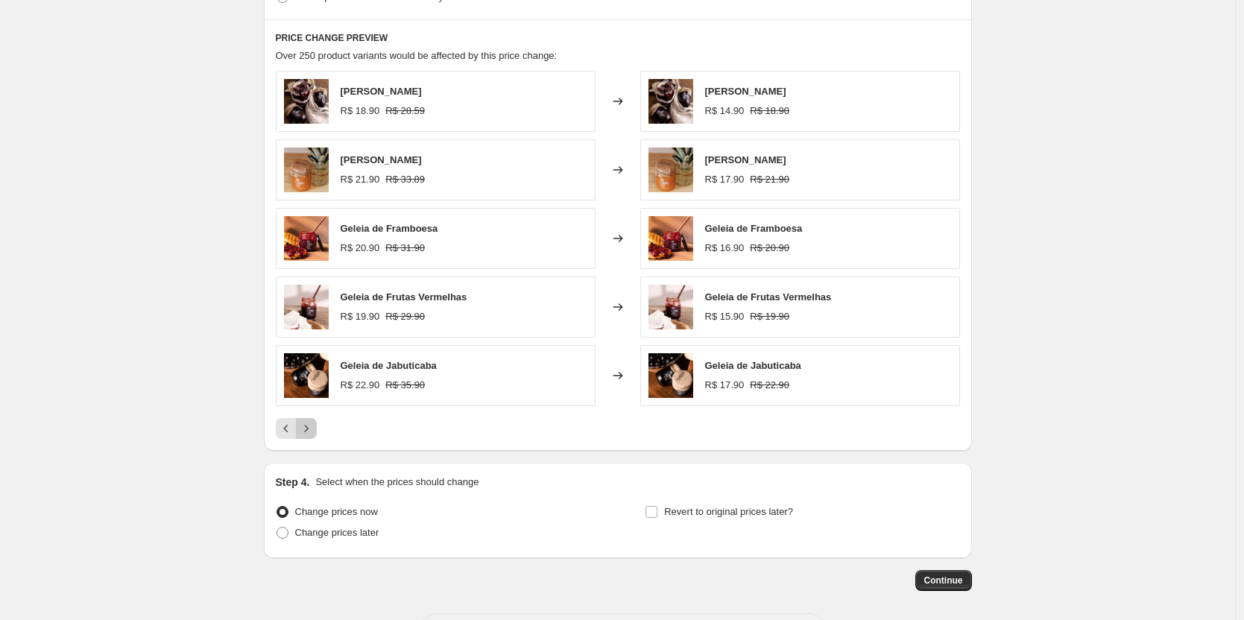
click at [312, 437] on button "Next" at bounding box center [306, 428] width 21 height 21
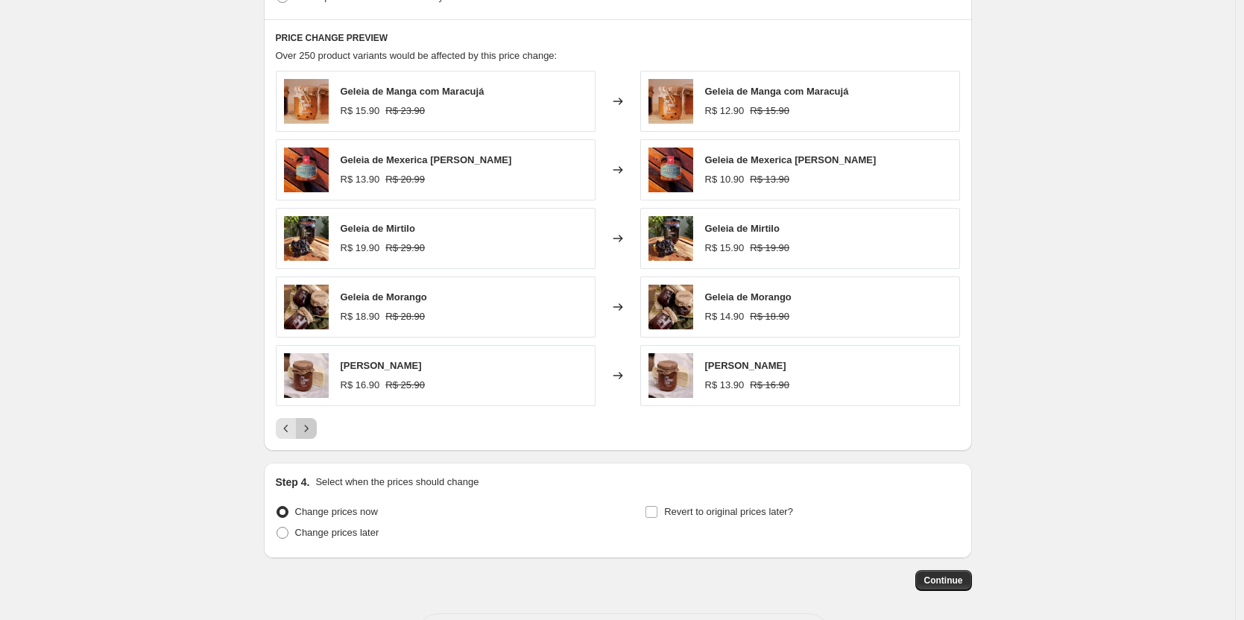
click at [312, 437] on button "Next" at bounding box center [306, 428] width 21 height 21
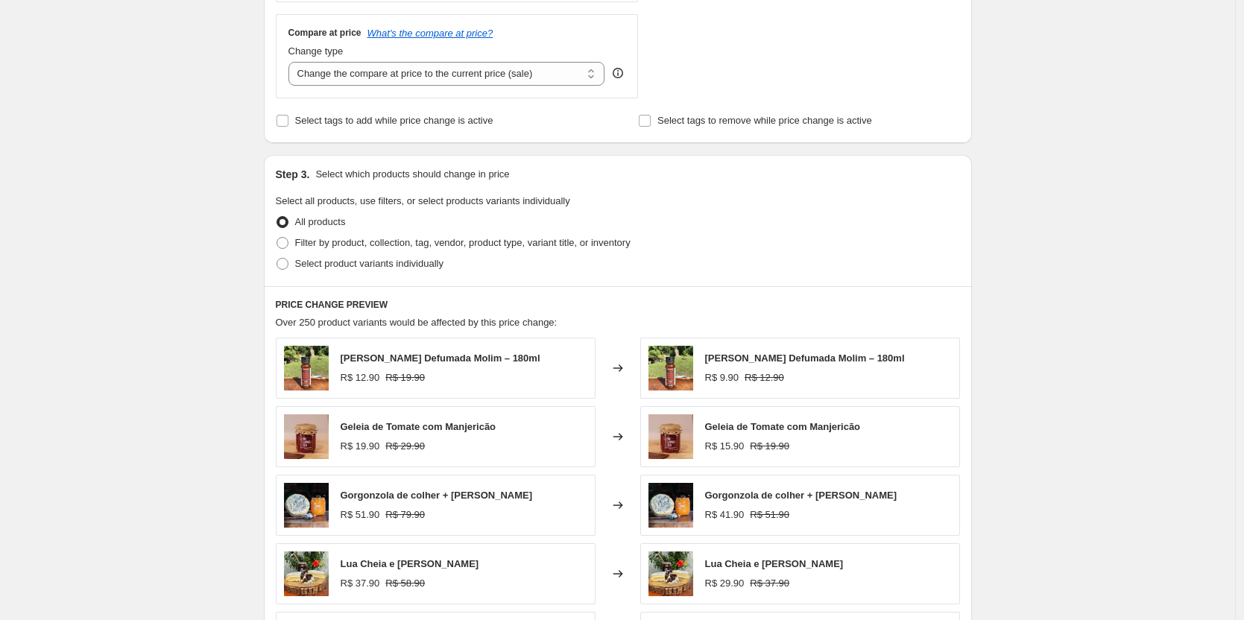
scroll to position [447, 0]
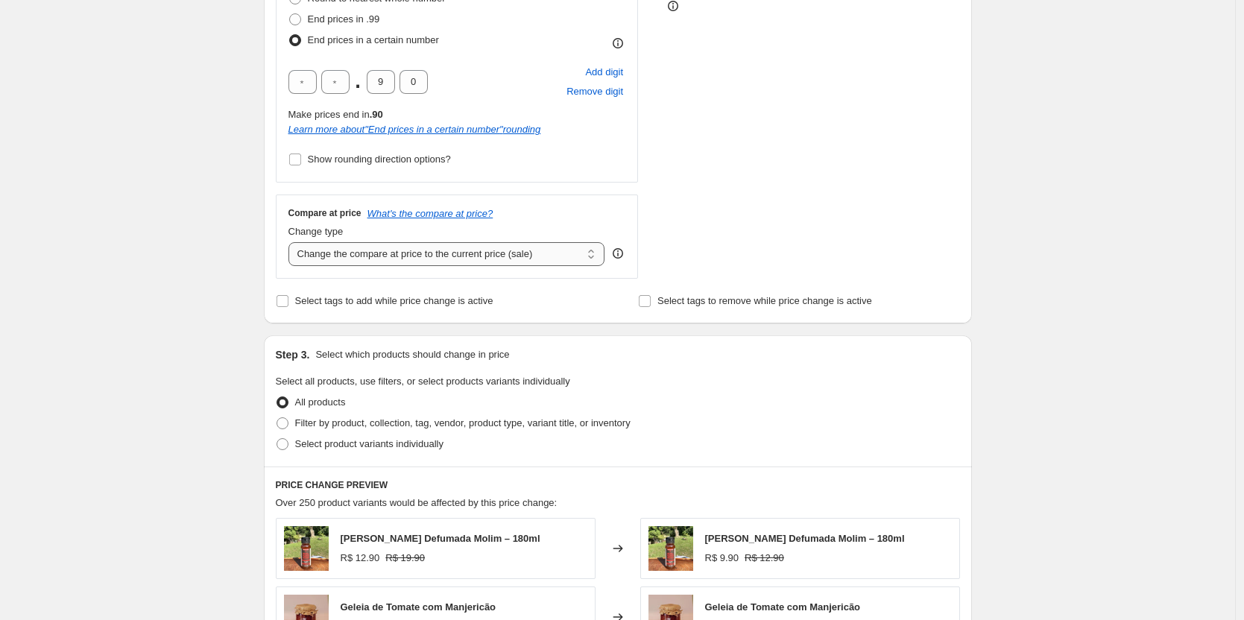
click at [443, 253] on select "Change the compare at price to the current price (sale) Change the compare at p…" at bounding box center [446, 254] width 317 height 24
click at [1096, 309] on div "Create new price [MEDICAL_DATA]. This page is ready Create new price [MEDICAL_D…" at bounding box center [617, 343] width 1235 height 1581
click at [484, 253] on select "Change the compare at price to the current price (sale) Change the compare at p…" at bounding box center [446, 254] width 317 height 24
click at [536, 254] on select "Change the compare at price to the current price (sale) Change the compare at p…" at bounding box center [446, 254] width 317 height 24
click at [568, 258] on select "Change the compare at price to the current price (sale) Change the compare at p…" at bounding box center [446, 254] width 317 height 24
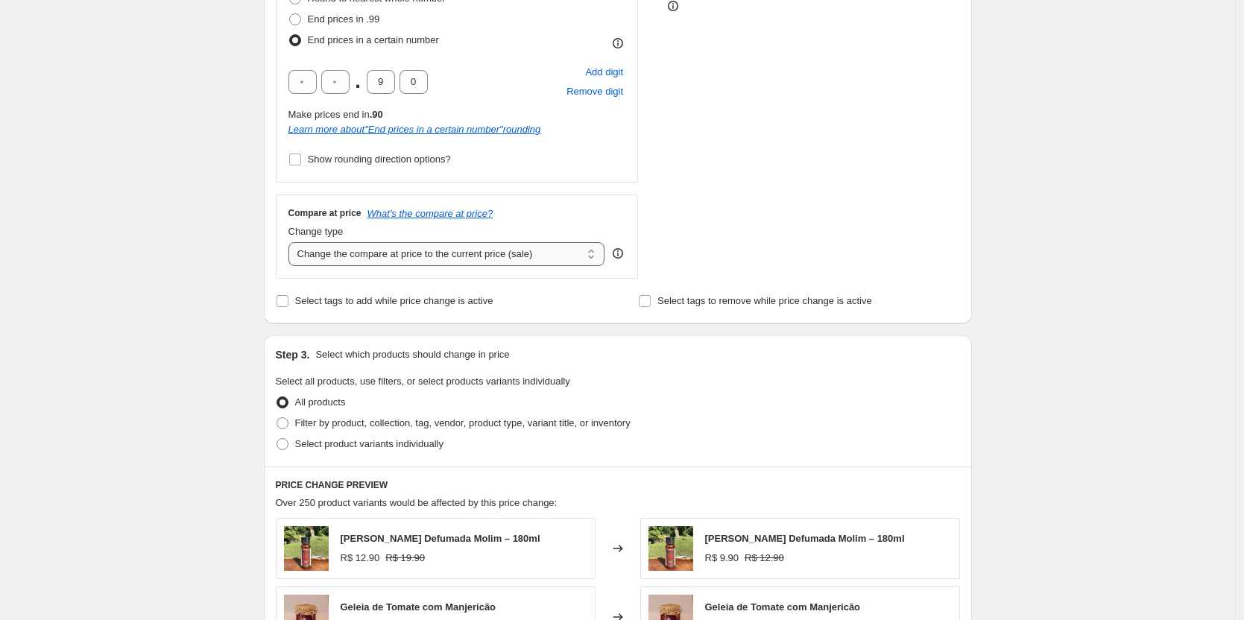
click at [477, 251] on select "Change the compare at price to the current price (sale) Change the compare at p…" at bounding box center [446, 254] width 317 height 24
click at [564, 254] on select "Change the compare at price to the current price (sale) Change the compare at p…" at bounding box center [446, 254] width 317 height 24
select select "pp"
click at [292, 242] on select "Change the compare at price to the current price (sale) Change the compare at p…" at bounding box center [446, 254] width 317 height 24
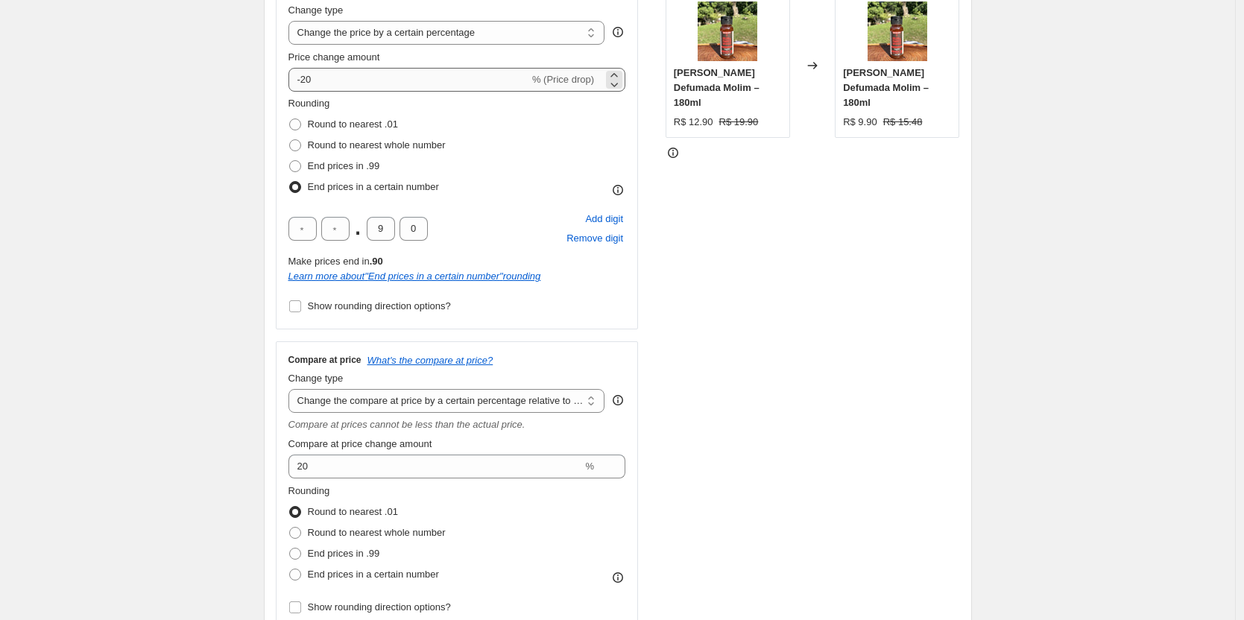
scroll to position [298, 0]
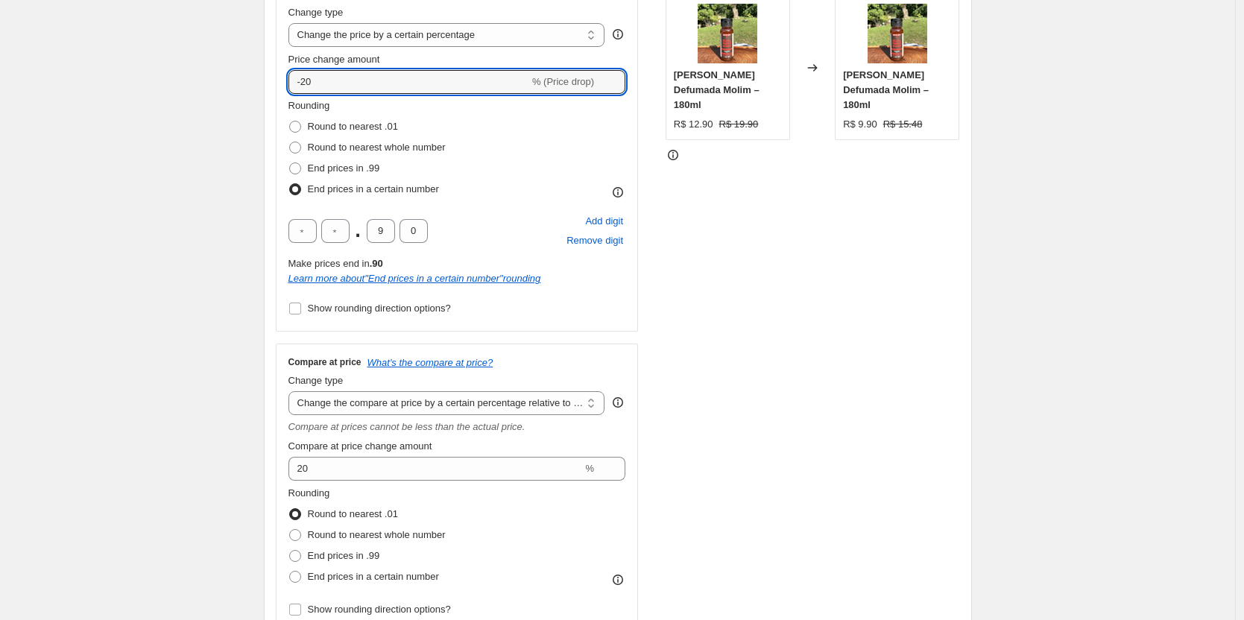
click at [262, 89] on div "Step 1. Optionally give your price [MEDICAL_DATA] a title (eg "March 30% off sa…" at bounding box center [612, 572] width 720 height 1651
type input "0"
click at [189, 153] on div "Create new price [MEDICAL_DATA]. This page is ready Create new price [MEDICAL_D…" at bounding box center [617, 595] width 1235 height 1787
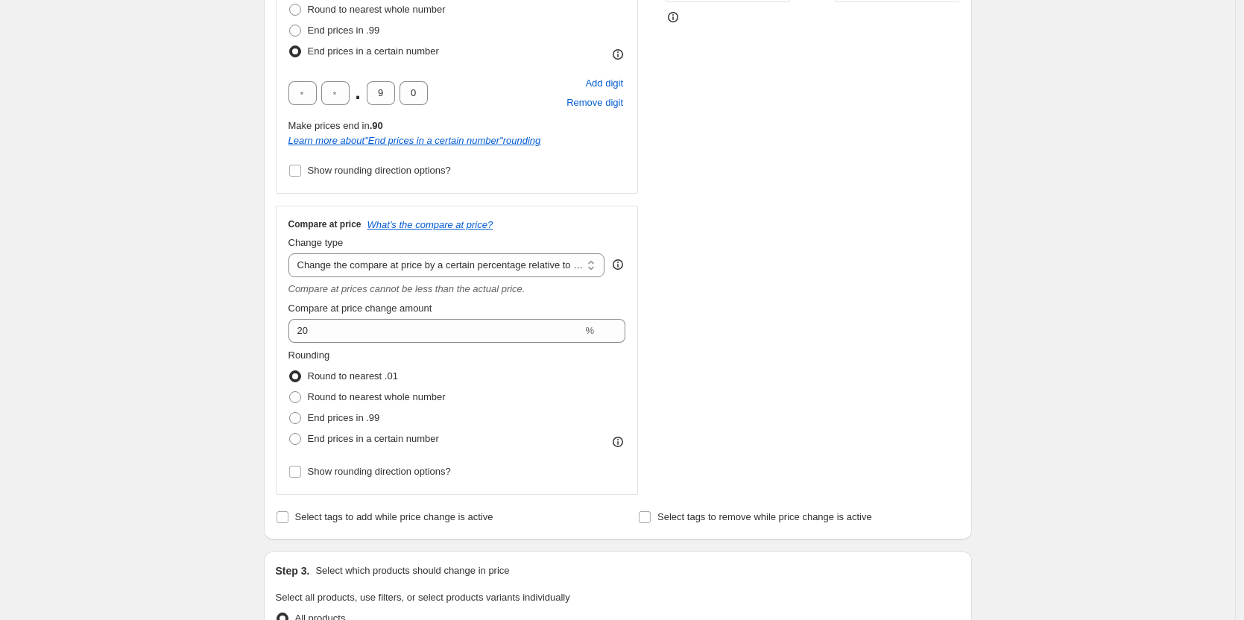
scroll to position [447, 0]
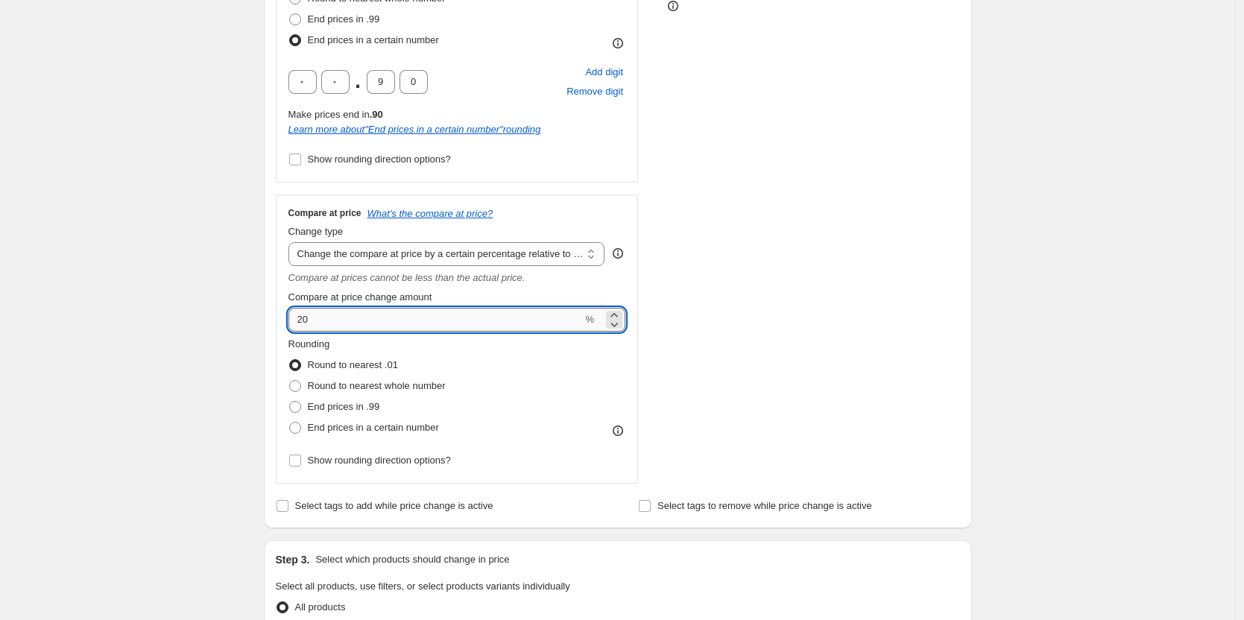
click at [353, 323] on input "20" at bounding box center [435, 320] width 294 height 24
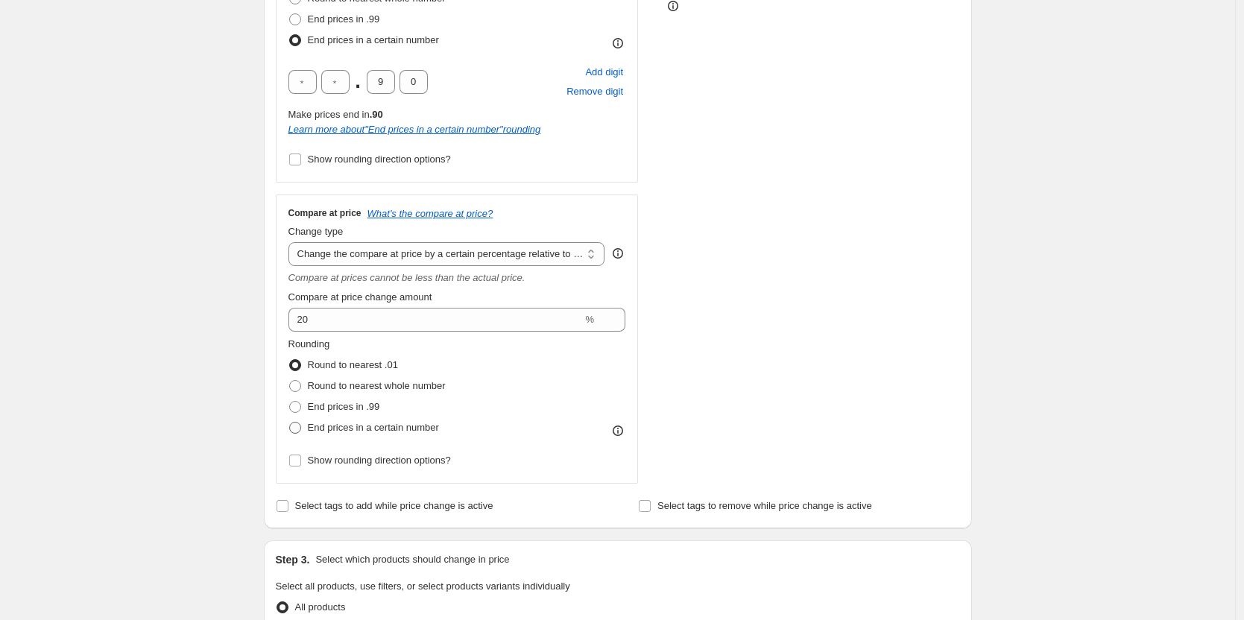
click at [295, 428] on span at bounding box center [295, 428] width 12 height 12
click at [290, 423] on input "End prices in a certain number" at bounding box center [289, 422] width 1 height 1
radio input "true"
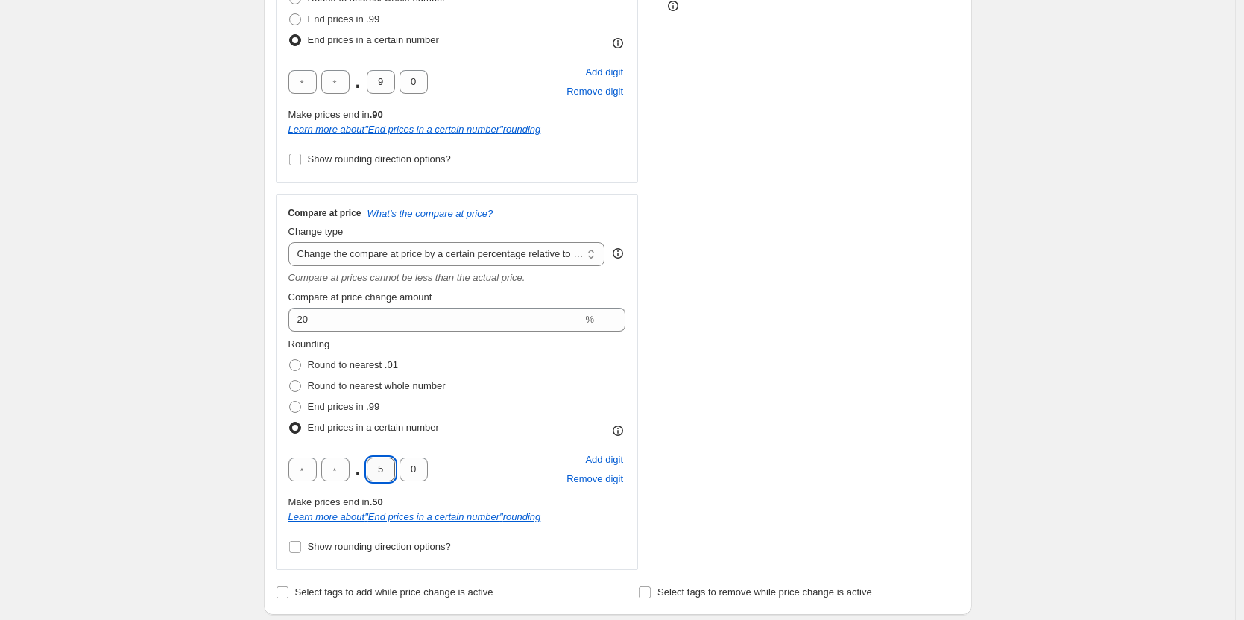
drag, startPoint x: 388, startPoint y: 467, endPoint x: 379, endPoint y: 467, distance: 8.9
click at [379, 467] on input "5" at bounding box center [381, 470] width 28 height 24
type input "9"
click at [175, 348] on div "Create new price [MEDICAL_DATA]. This page is ready Create new price [MEDICAL_D…" at bounding box center [617, 489] width 1235 height 1873
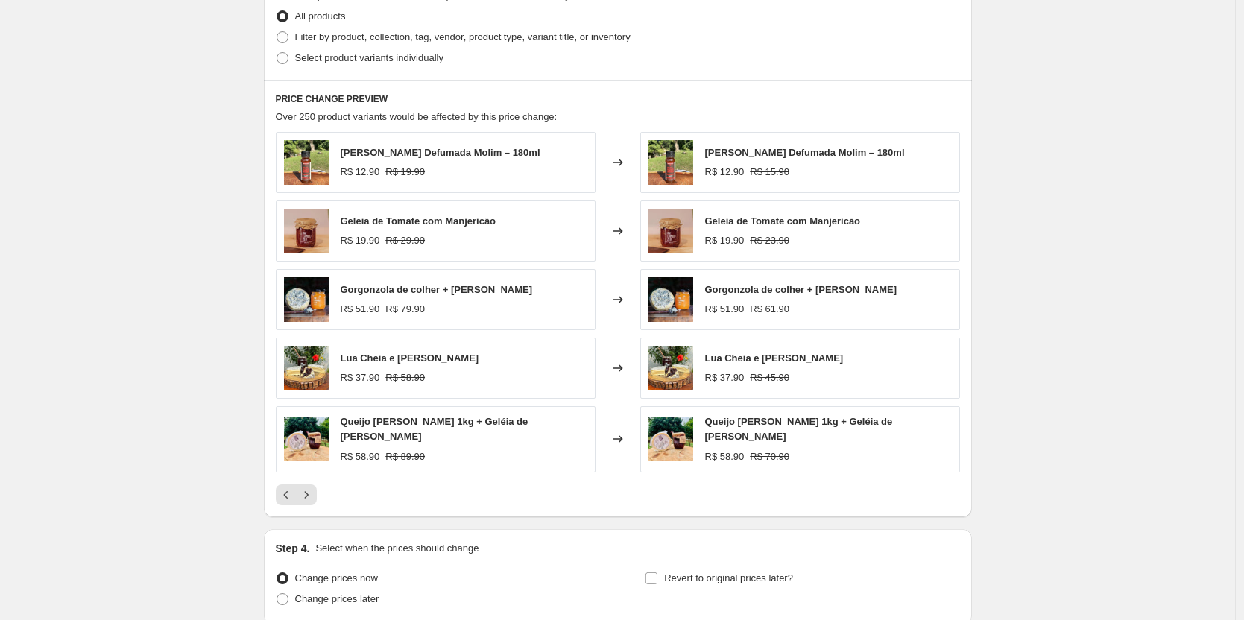
scroll to position [1193, 0]
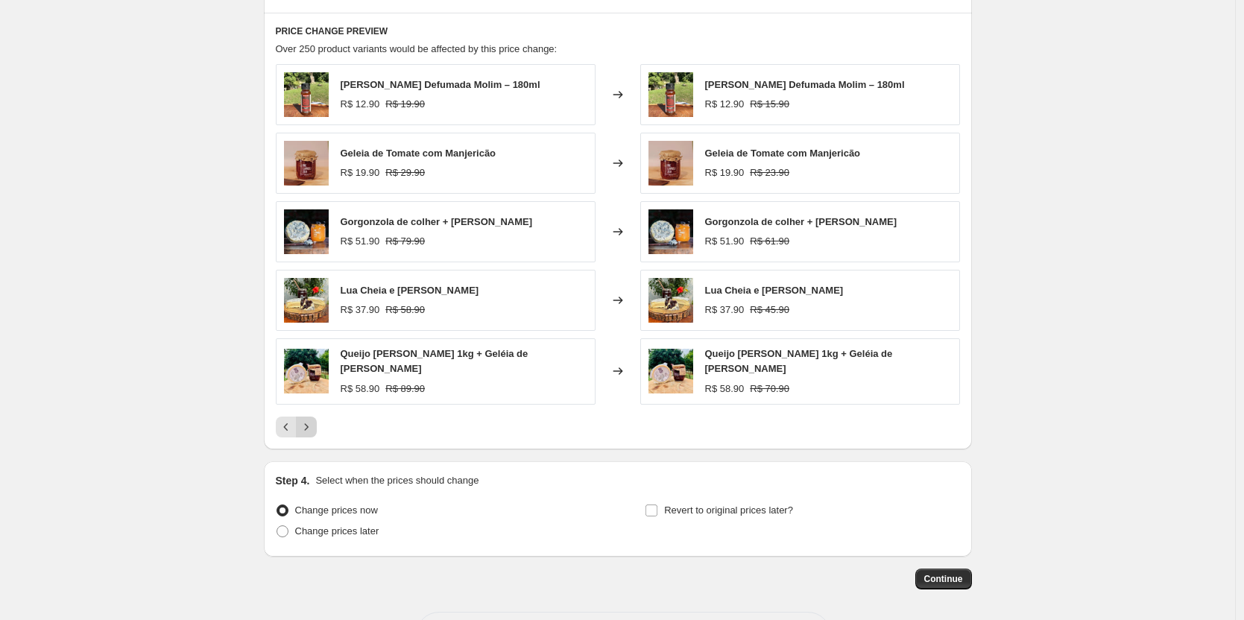
click at [314, 423] on icon "Next" at bounding box center [306, 427] width 15 height 15
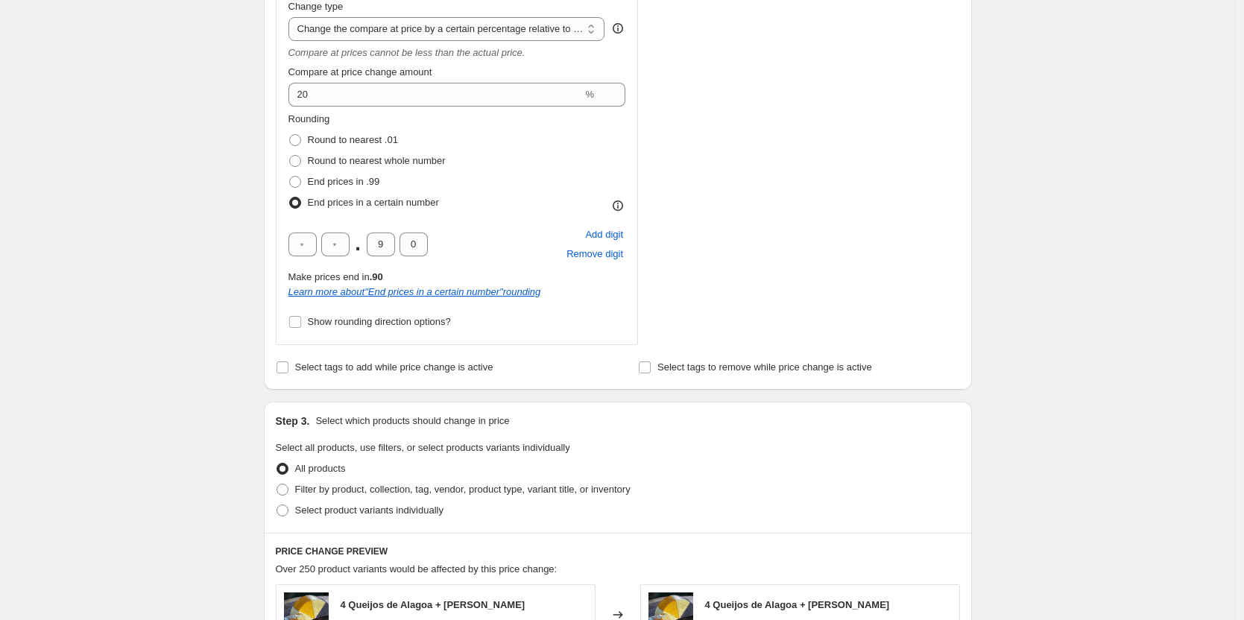
scroll to position [671, 0]
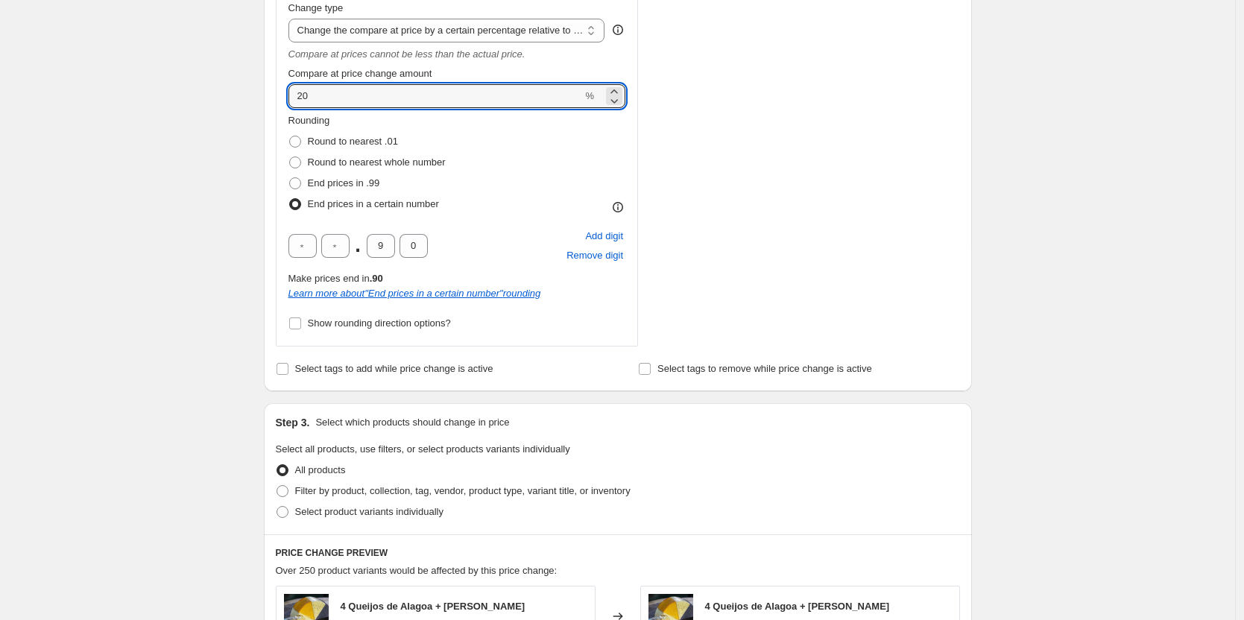
drag, startPoint x: 325, startPoint y: 103, endPoint x: 290, endPoint y: 104, distance: 35.0
click at [290, 104] on div "Compare at price What's the compare at price? Change type Change the compare at…" at bounding box center [457, 159] width 363 height 376
type input "40"
click at [173, 140] on div "Create new price [MEDICAL_DATA]. This page is ready Create new price [MEDICAL_D…" at bounding box center [617, 265] width 1235 height 1873
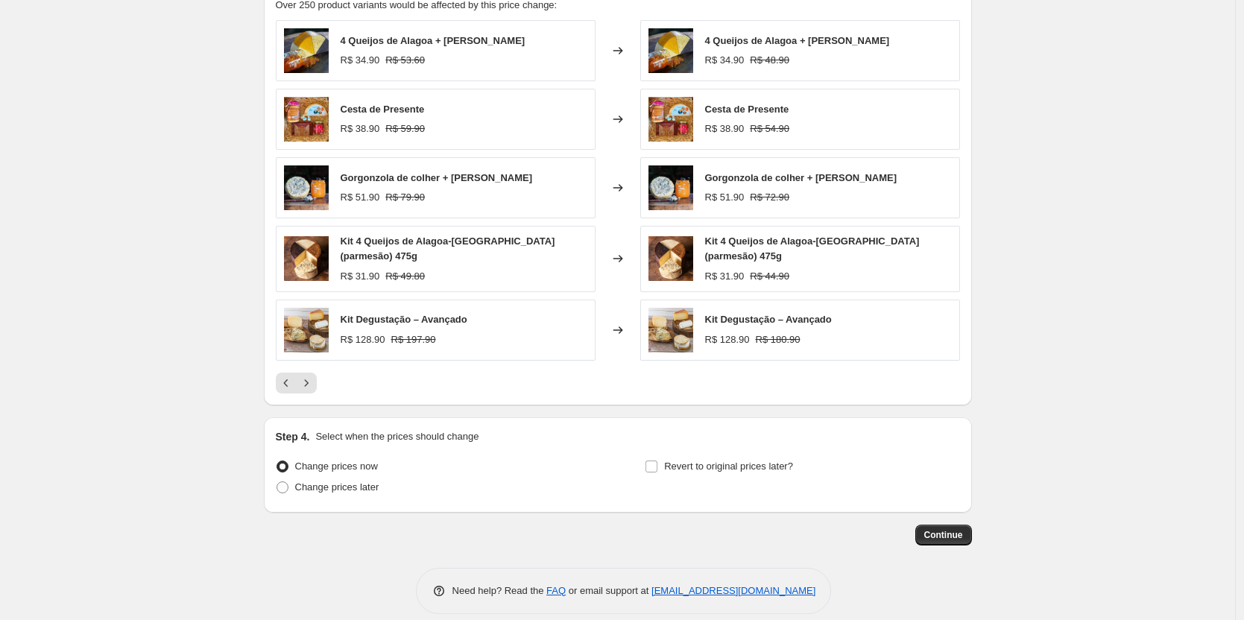
scroll to position [1248, 0]
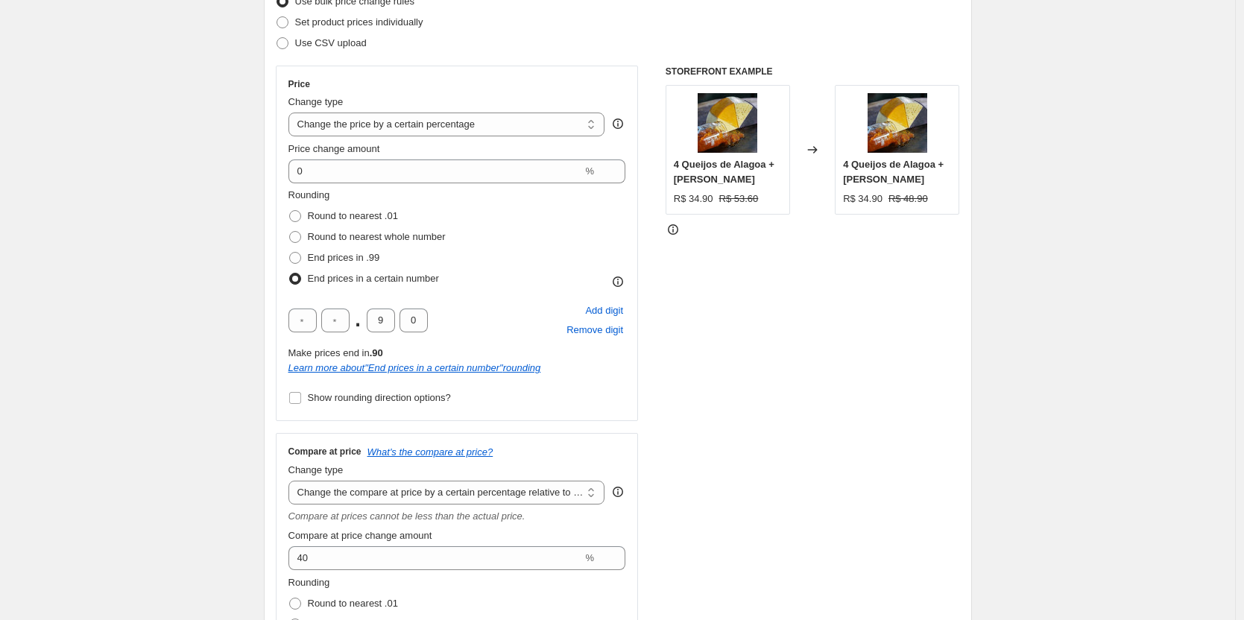
scroll to position [205, 0]
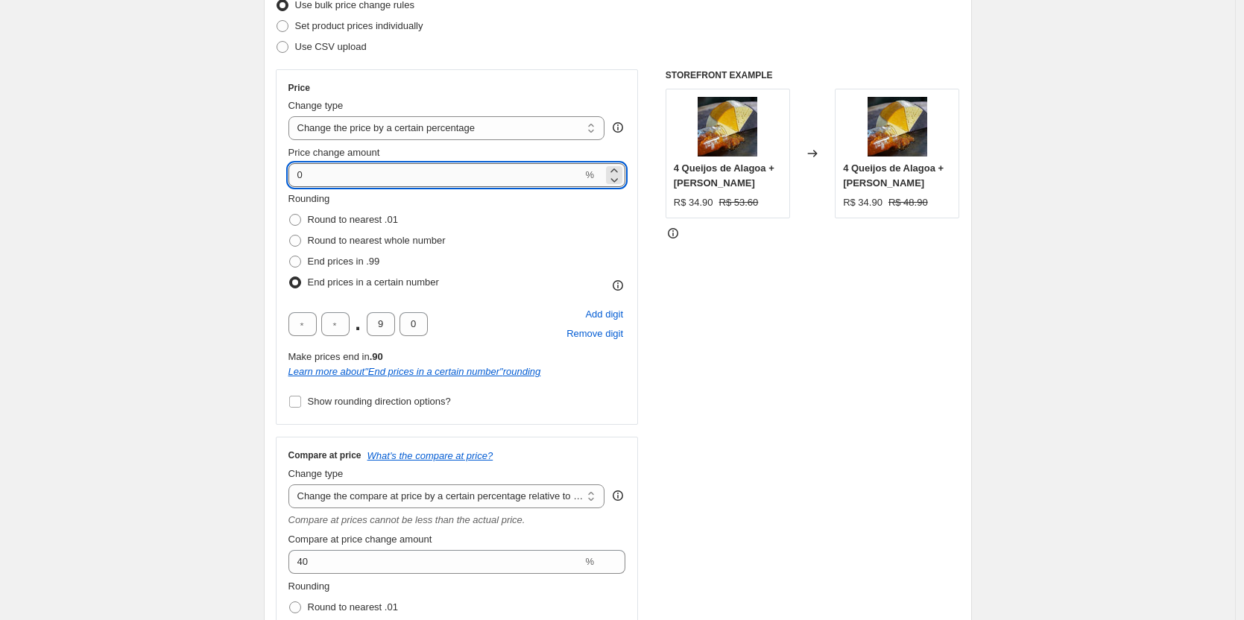
drag, startPoint x: 309, startPoint y: 179, endPoint x: 297, endPoint y: 179, distance: 11.9
click at [297, 179] on input "0" at bounding box center [435, 175] width 294 height 24
type input "15"
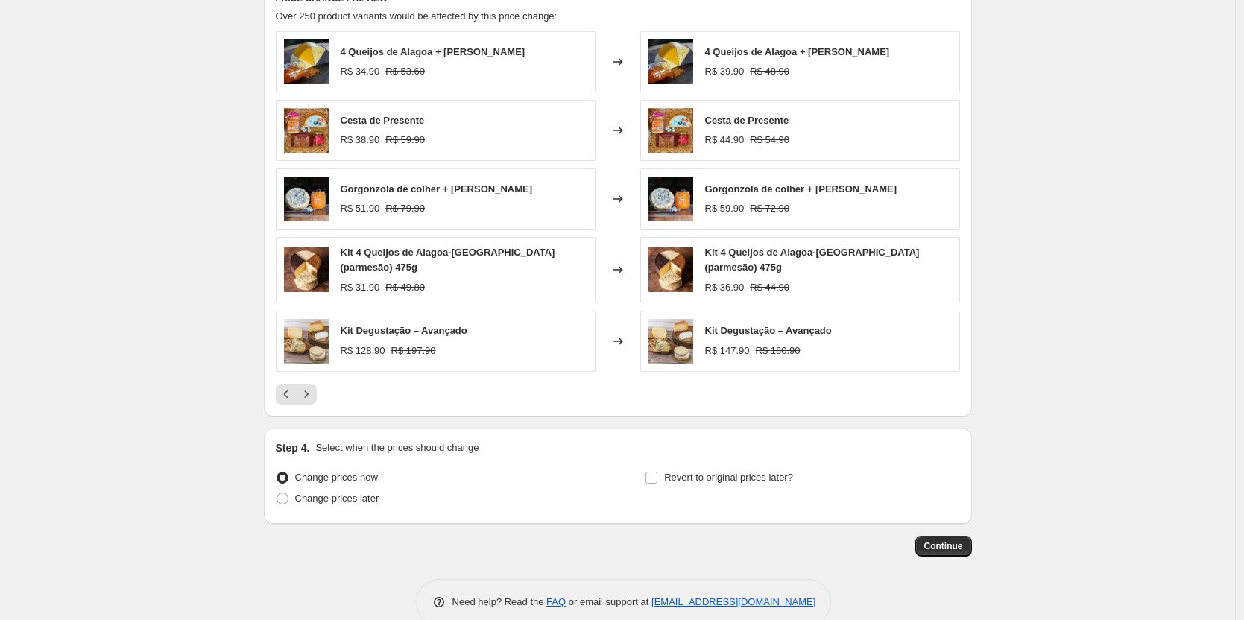
scroll to position [1248, 0]
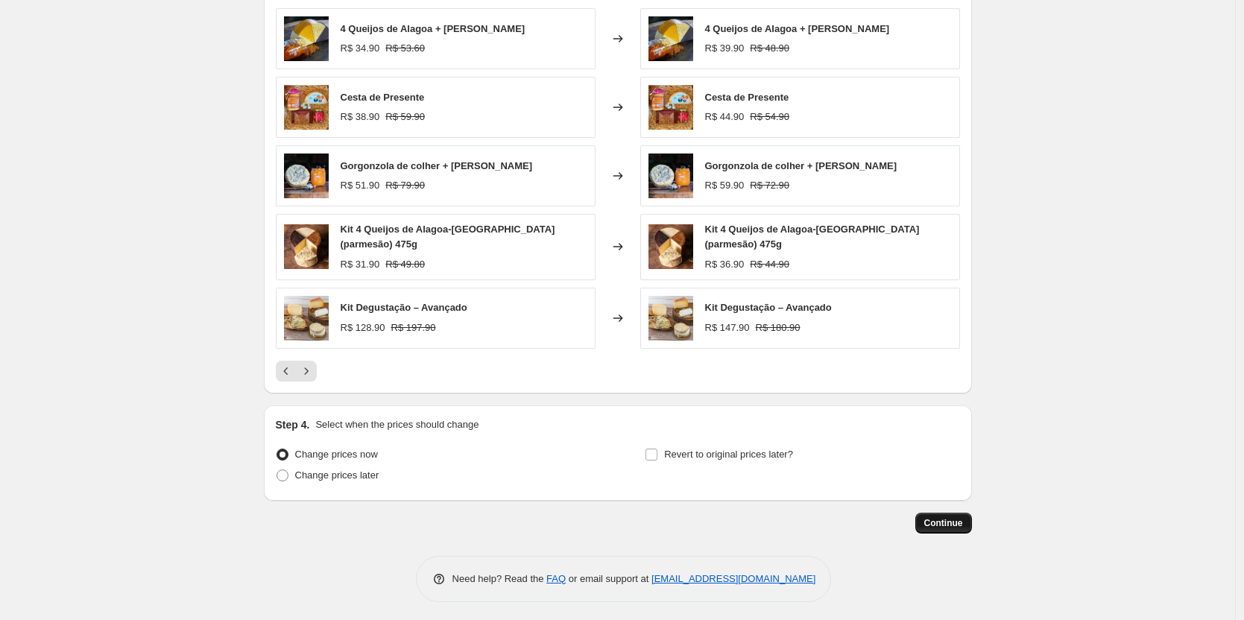
click at [962, 520] on span "Continue" at bounding box center [943, 523] width 39 height 12
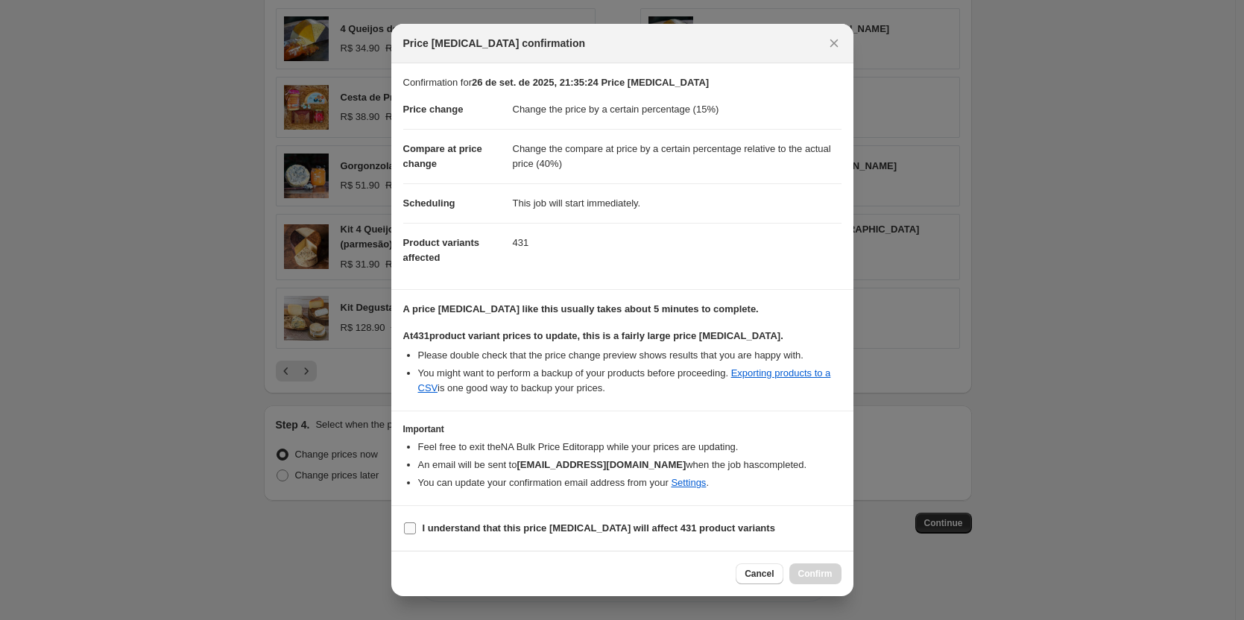
click at [432, 526] on b "I understand that this price [MEDICAL_DATA] will affect 431 product variants" at bounding box center [599, 527] width 353 height 11
click at [416, 526] on input "I understand that this price [MEDICAL_DATA] will affect 431 product variants" at bounding box center [410, 528] width 12 height 12
checkbox input "true"
click at [815, 578] on span "Confirm" at bounding box center [815, 574] width 34 height 12
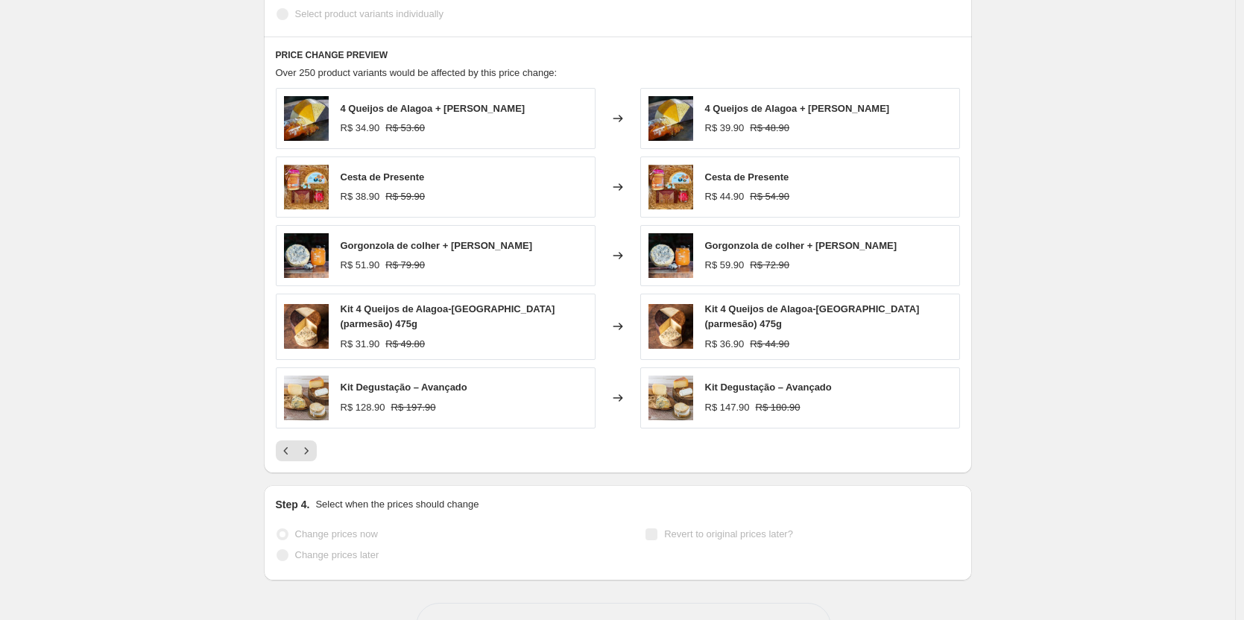
scroll to position [1323, 0]
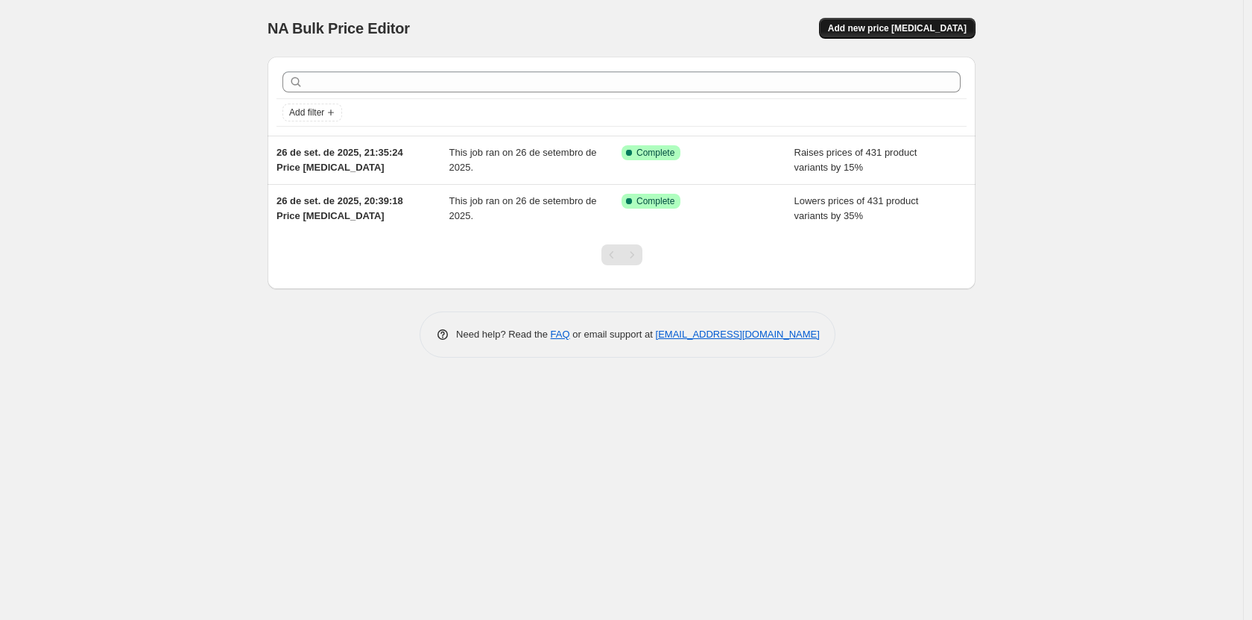
click at [903, 31] on span "Add new price [MEDICAL_DATA]" at bounding box center [897, 28] width 139 height 12
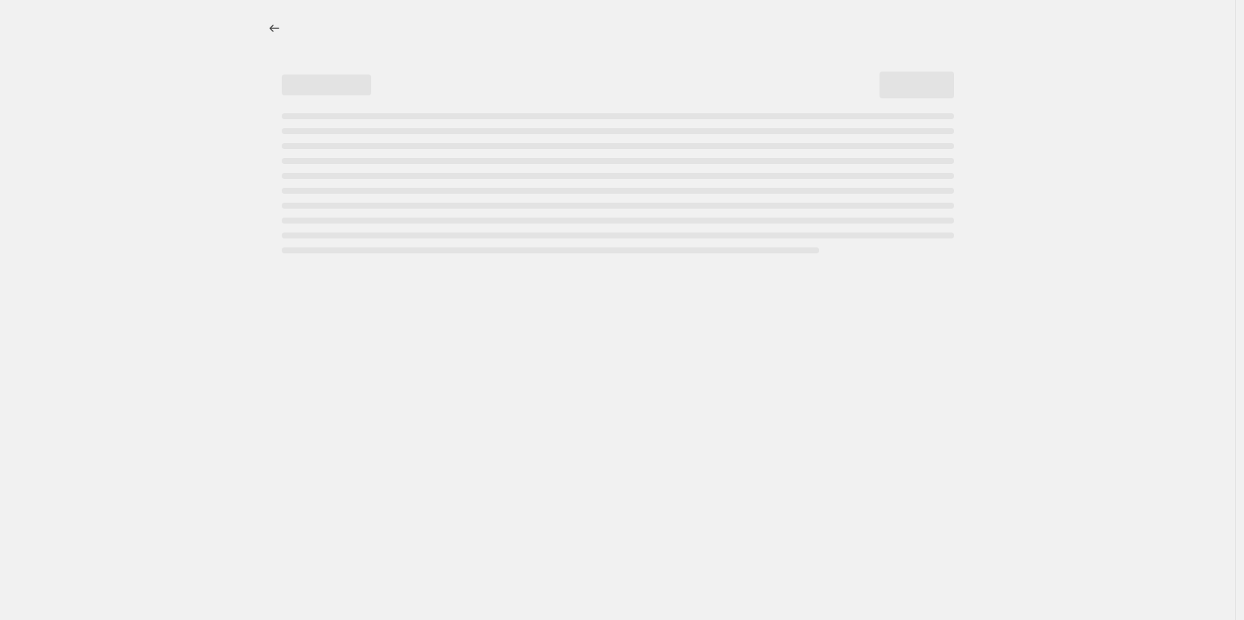
select select "percentage"
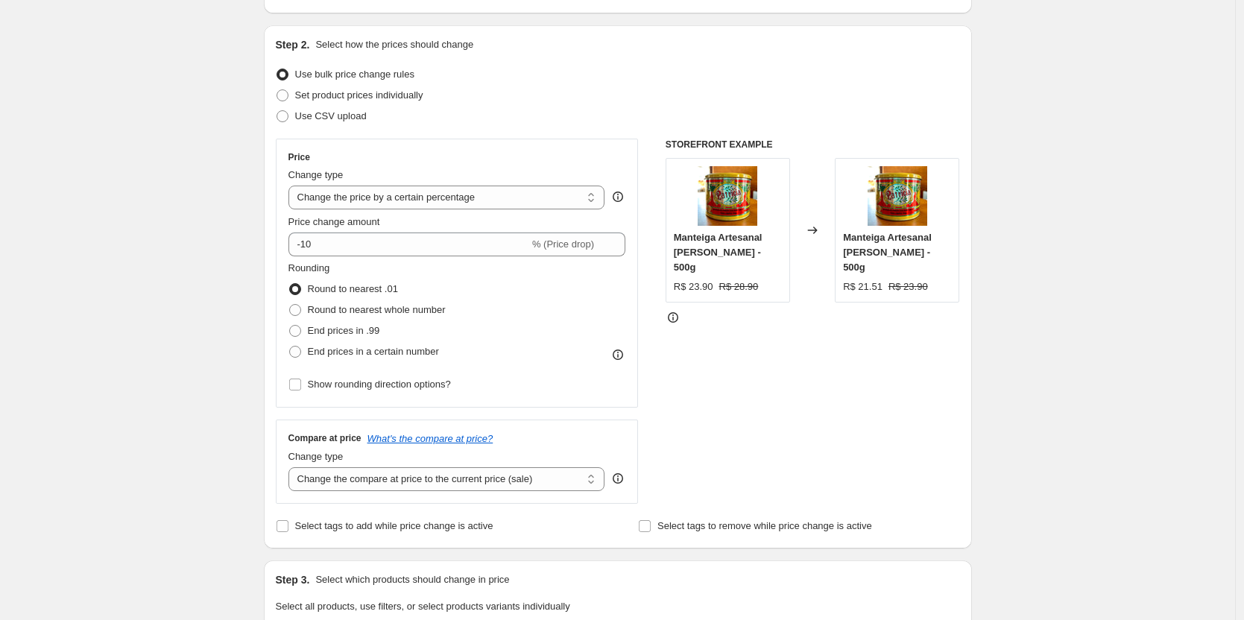
scroll to position [149, 0]
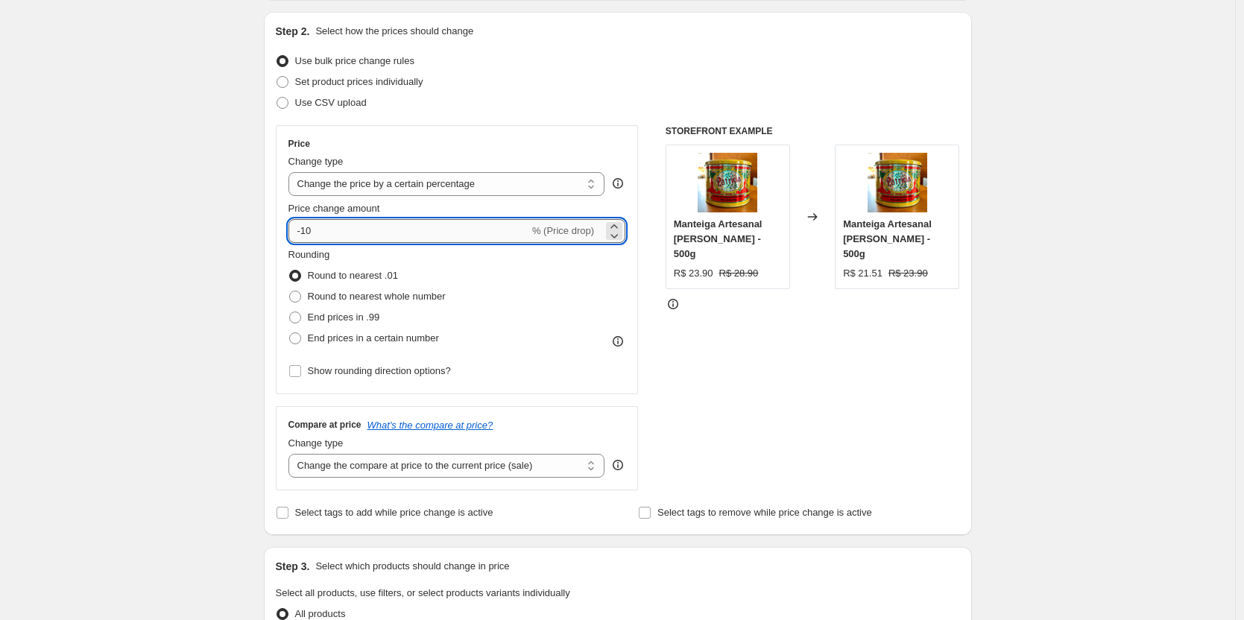
drag, startPoint x: 318, startPoint y: 236, endPoint x: 306, endPoint y: 234, distance: 12.0
click at [306, 234] on input "-10" at bounding box center [408, 231] width 241 height 24
type input "-25"
click at [199, 253] on div "Create new price [MEDICAL_DATA]. This page is ready Create new price [MEDICAL_D…" at bounding box center [617, 601] width 1235 height 1500
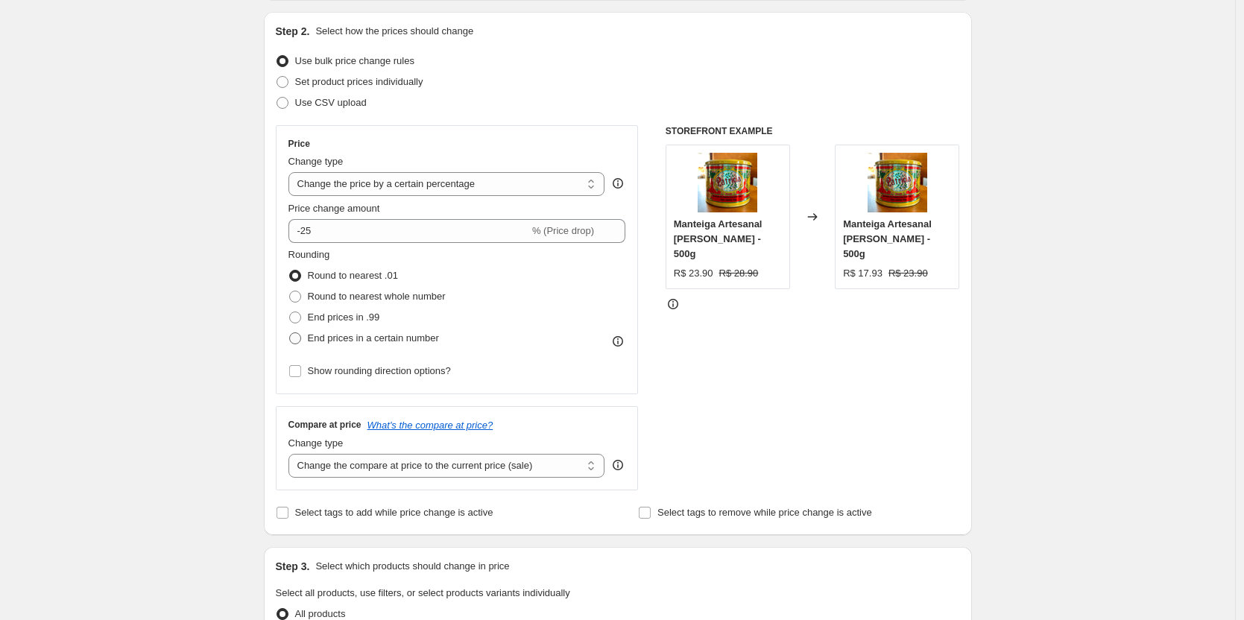
click at [295, 335] on span at bounding box center [295, 338] width 12 height 12
click at [290, 333] on input "End prices in a certain number" at bounding box center [289, 332] width 1 height 1
radio input "true"
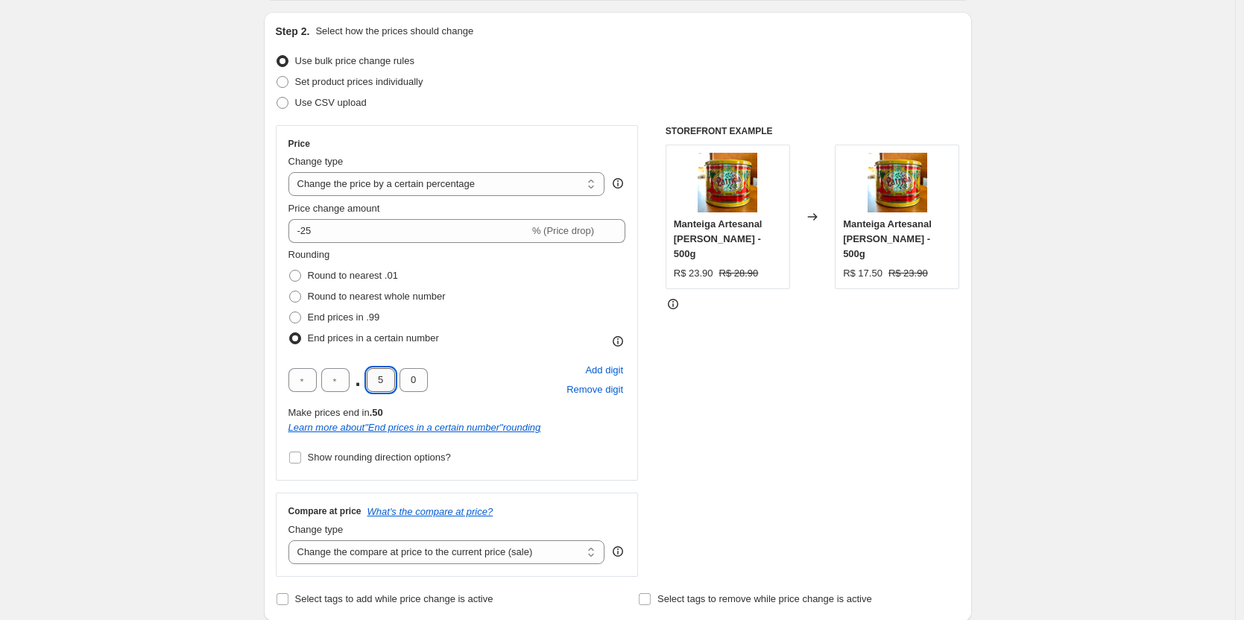
click at [382, 379] on input "5" at bounding box center [381, 380] width 28 height 24
type input "9"
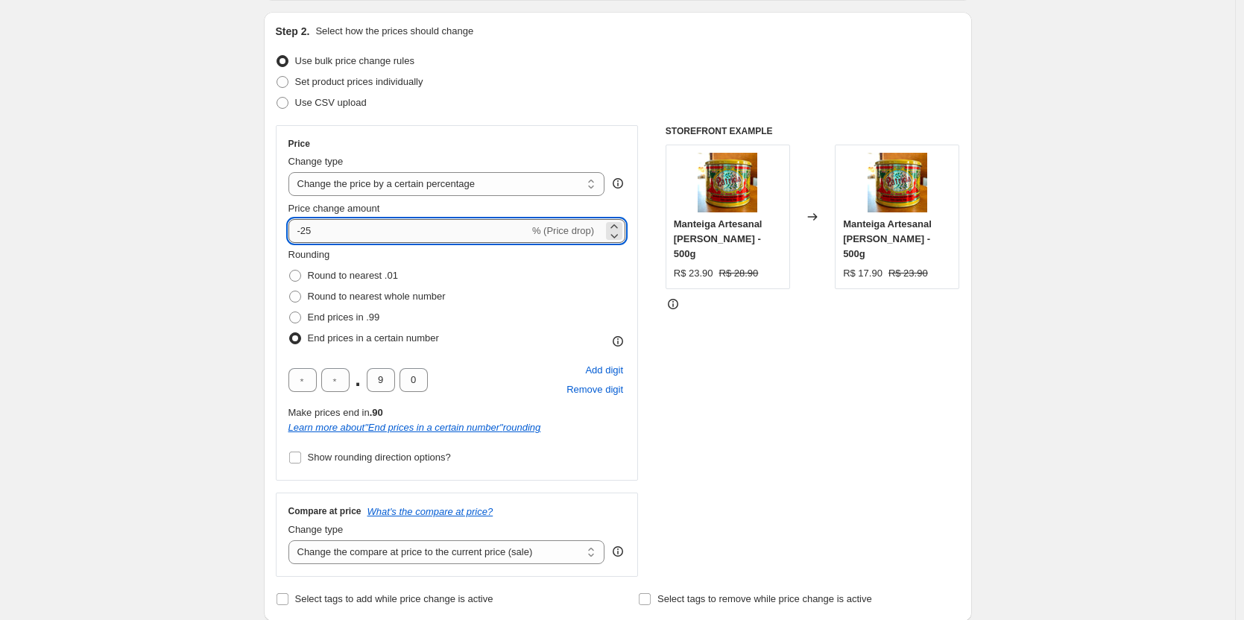
click at [310, 234] on input "-25" at bounding box center [408, 231] width 241 height 24
type input "-20"
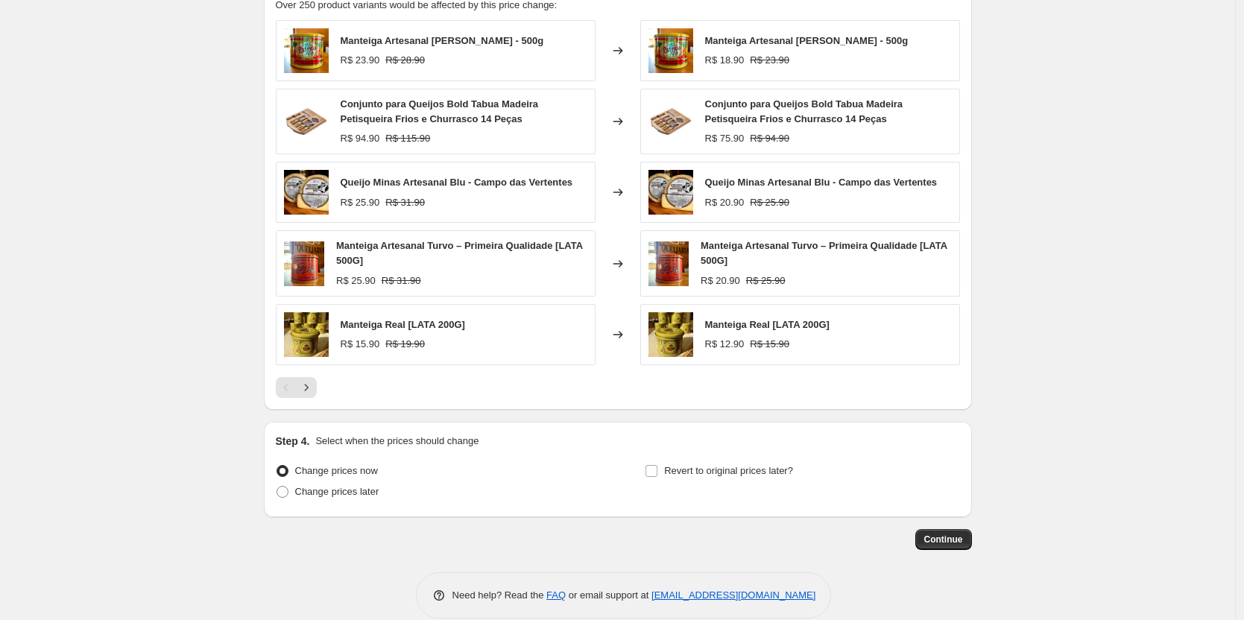
scroll to position [967, 0]
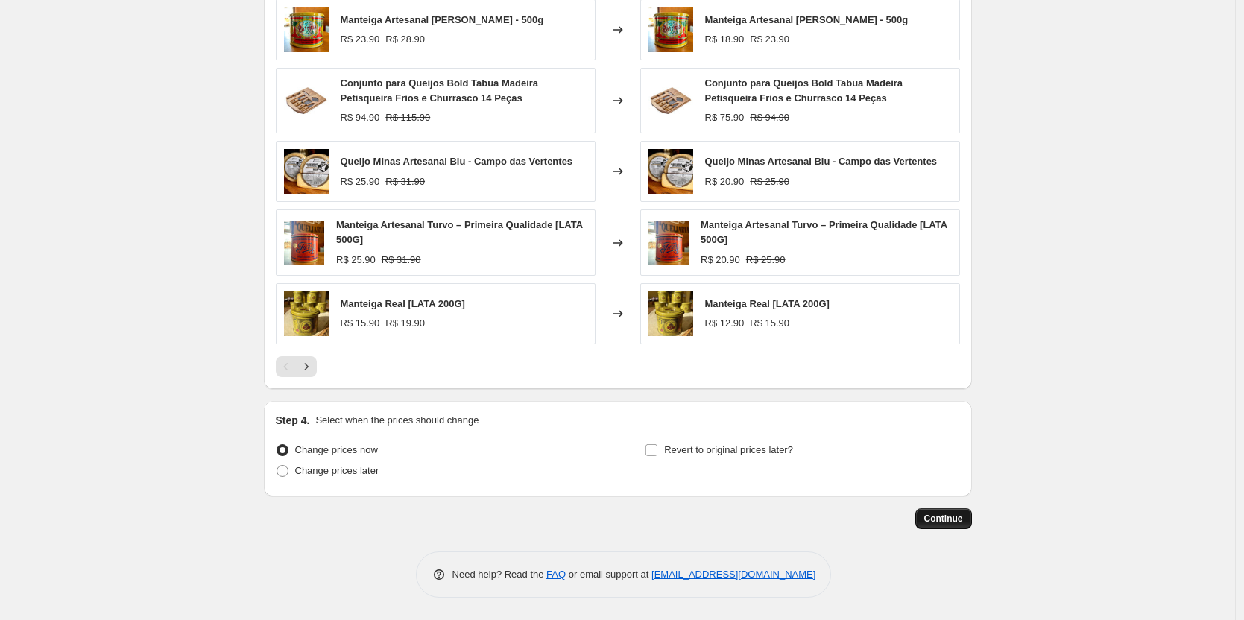
click at [947, 523] on span "Continue" at bounding box center [943, 519] width 39 height 12
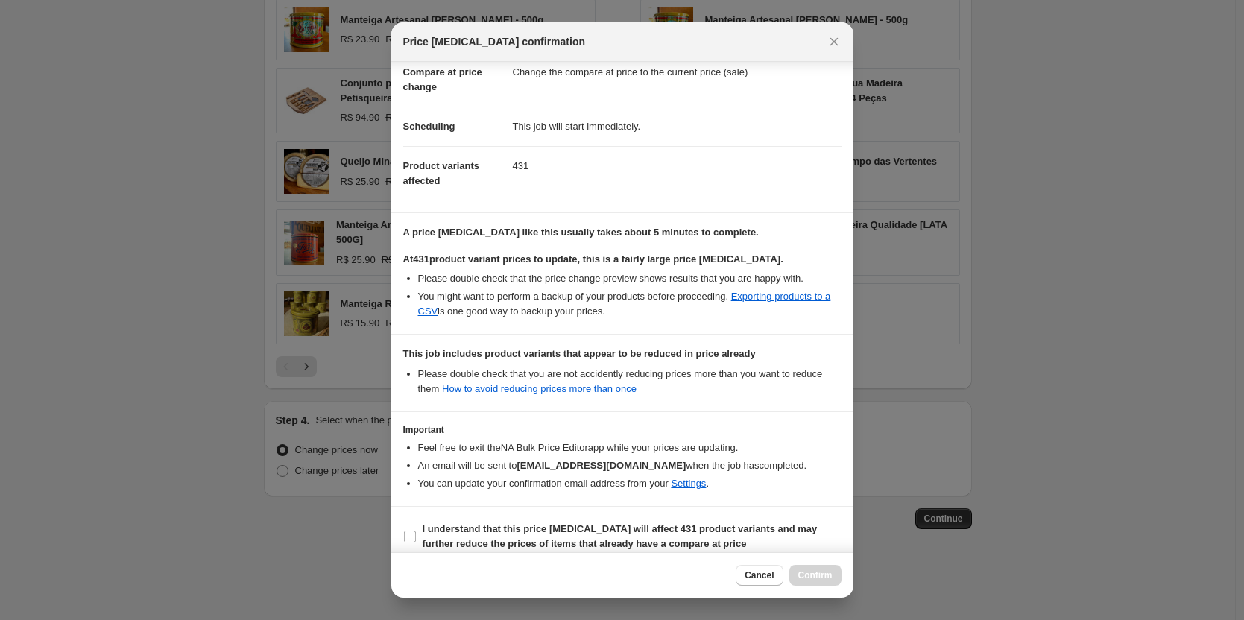
scroll to position [89, 0]
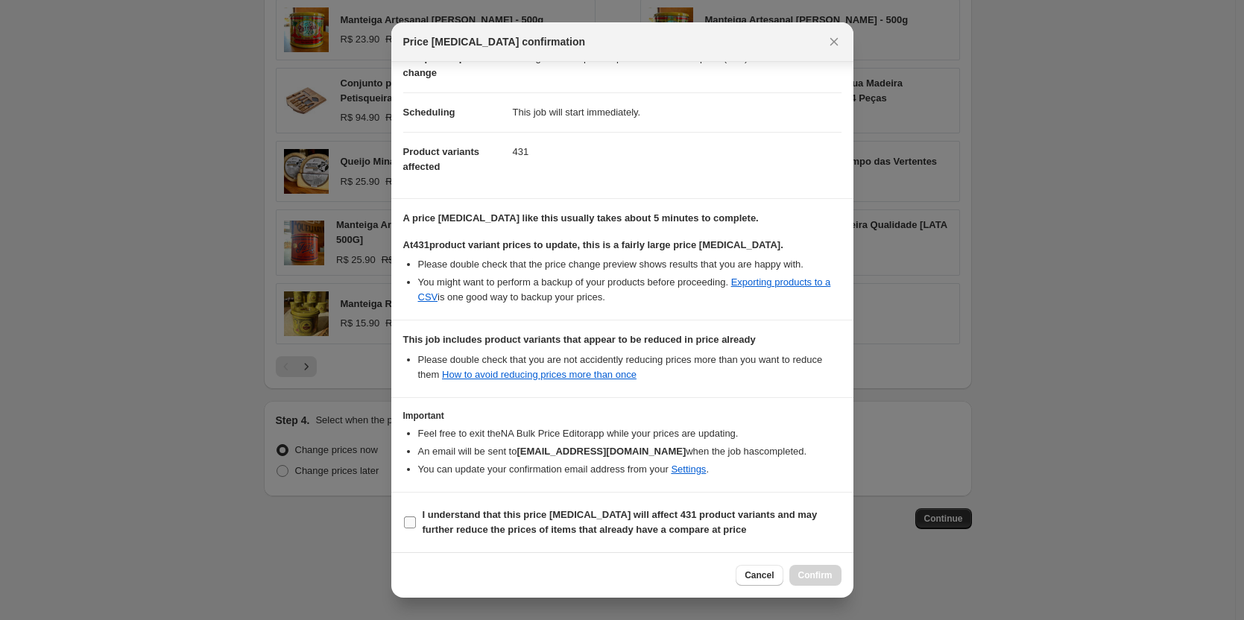
click at [411, 517] on input "I understand that this price [MEDICAL_DATA] will affect 431 product variants an…" at bounding box center [410, 523] width 12 height 12
checkbox input "true"
click at [807, 572] on span "Confirm" at bounding box center [815, 575] width 34 height 12
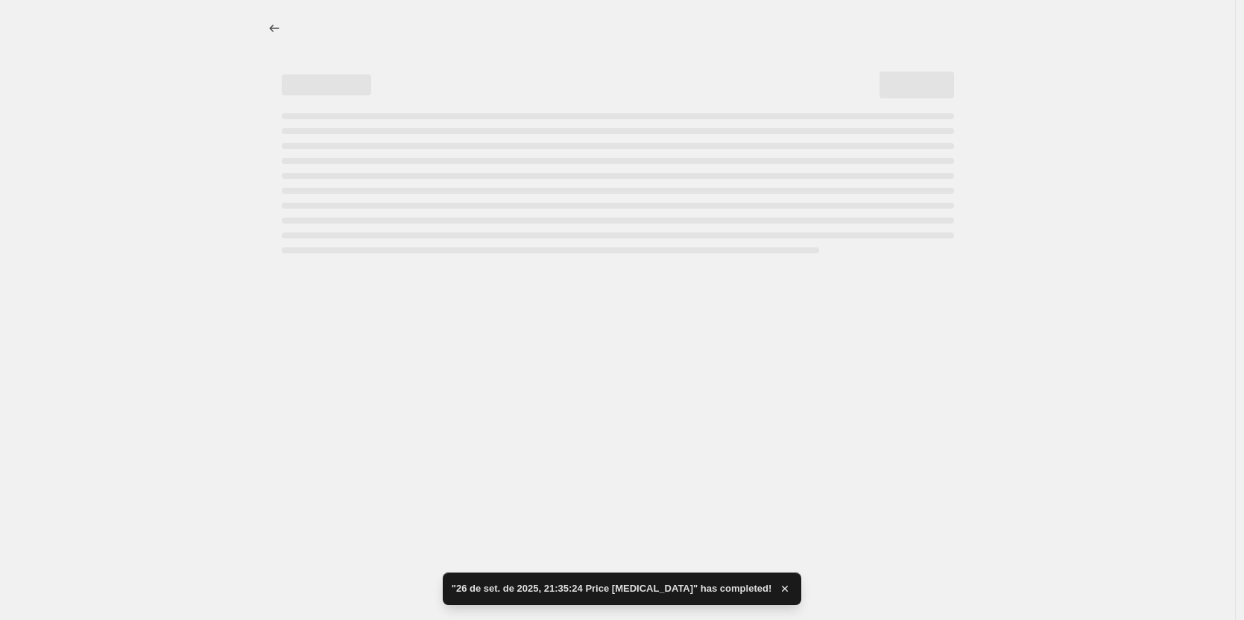
select select "percentage"
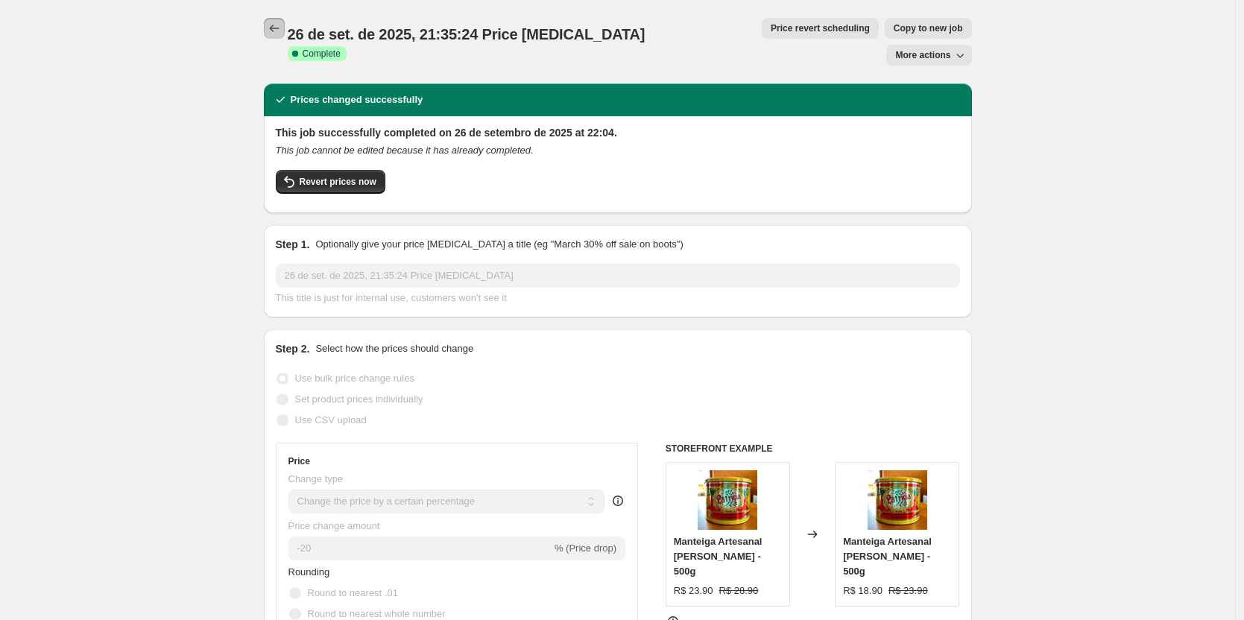
click at [280, 26] on icon "Price change jobs" at bounding box center [274, 28] width 15 height 15
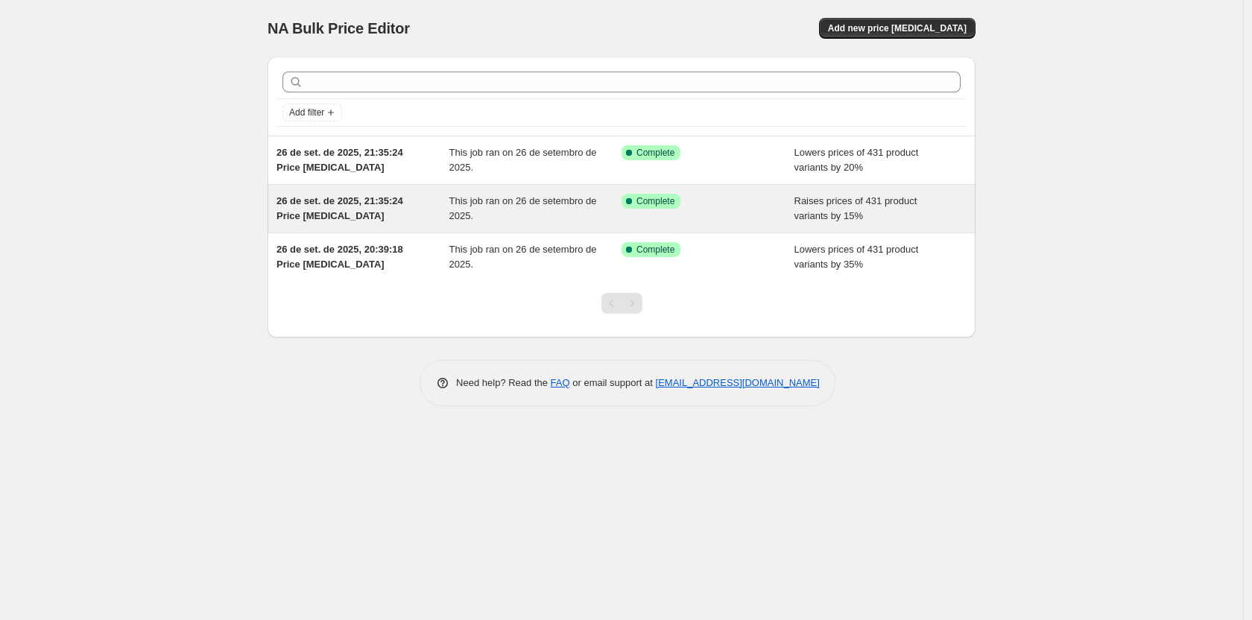
click at [358, 217] on div "26 de set. de 2025, 21:35:24 Price [MEDICAL_DATA]" at bounding box center [363, 209] width 173 height 30
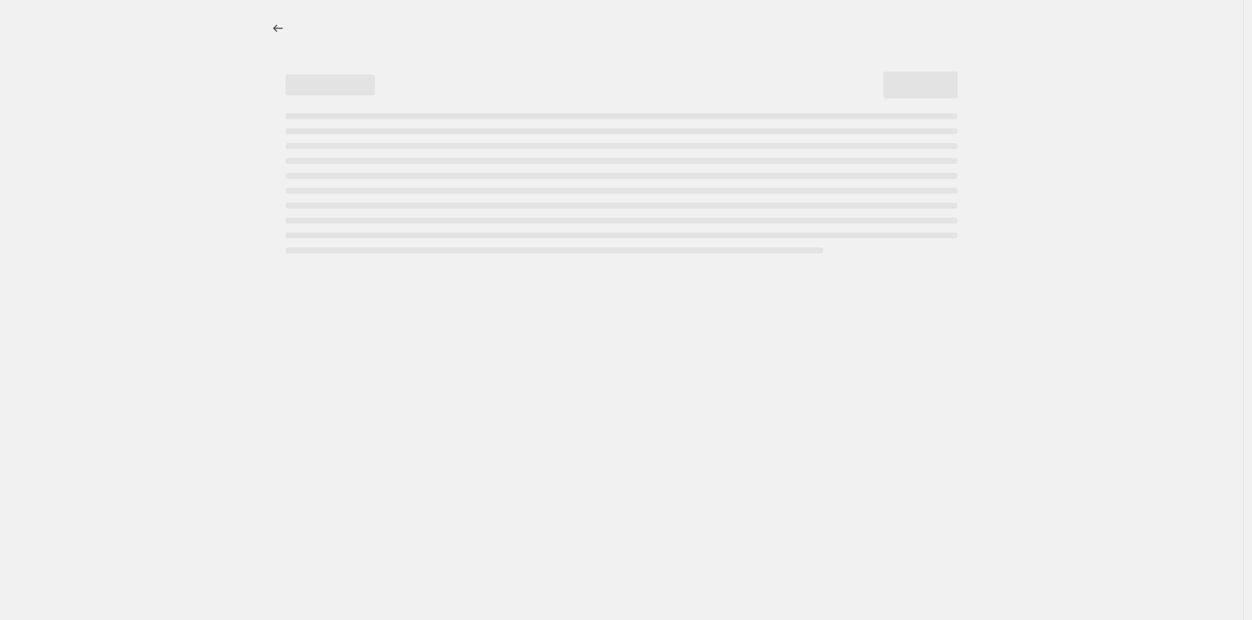
select select "percentage"
select select "pp"
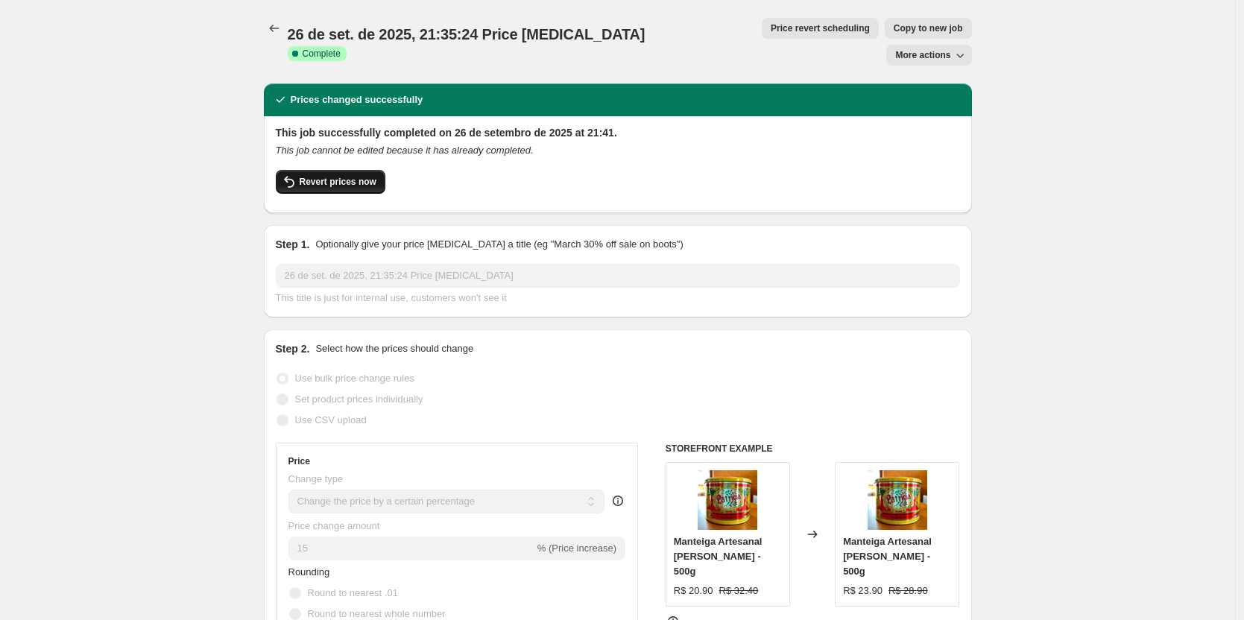
click at [341, 176] on span "Revert prices now" at bounding box center [338, 182] width 77 height 12
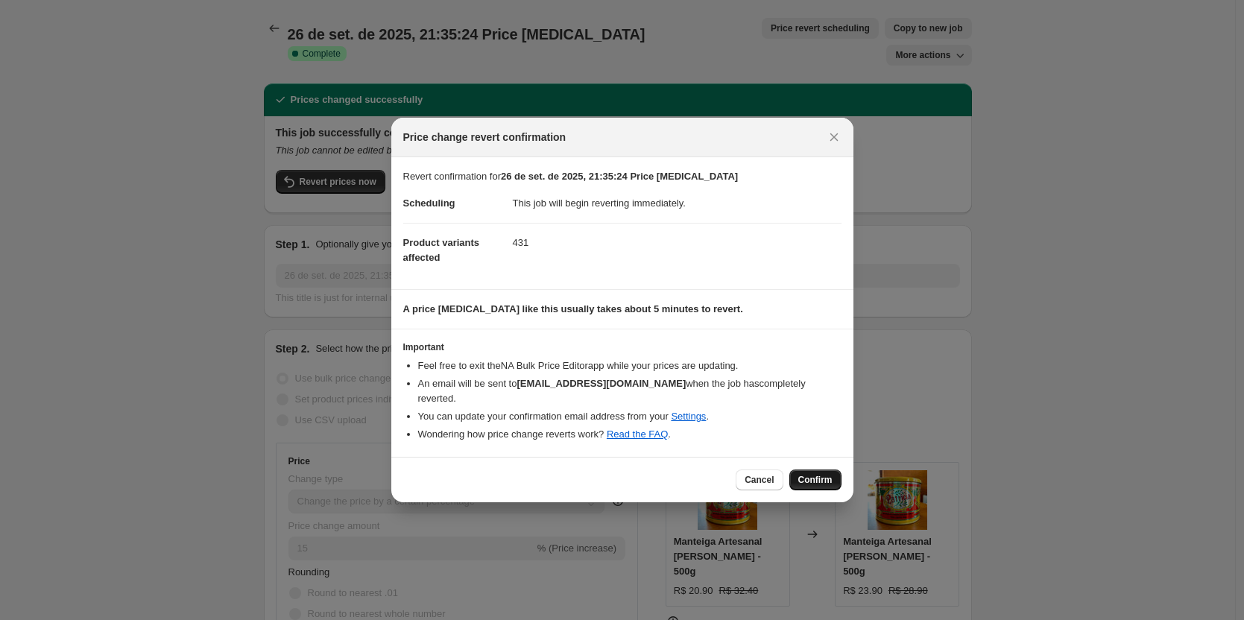
click at [818, 475] on span "Confirm" at bounding box center [815, 480] width 34 height 12
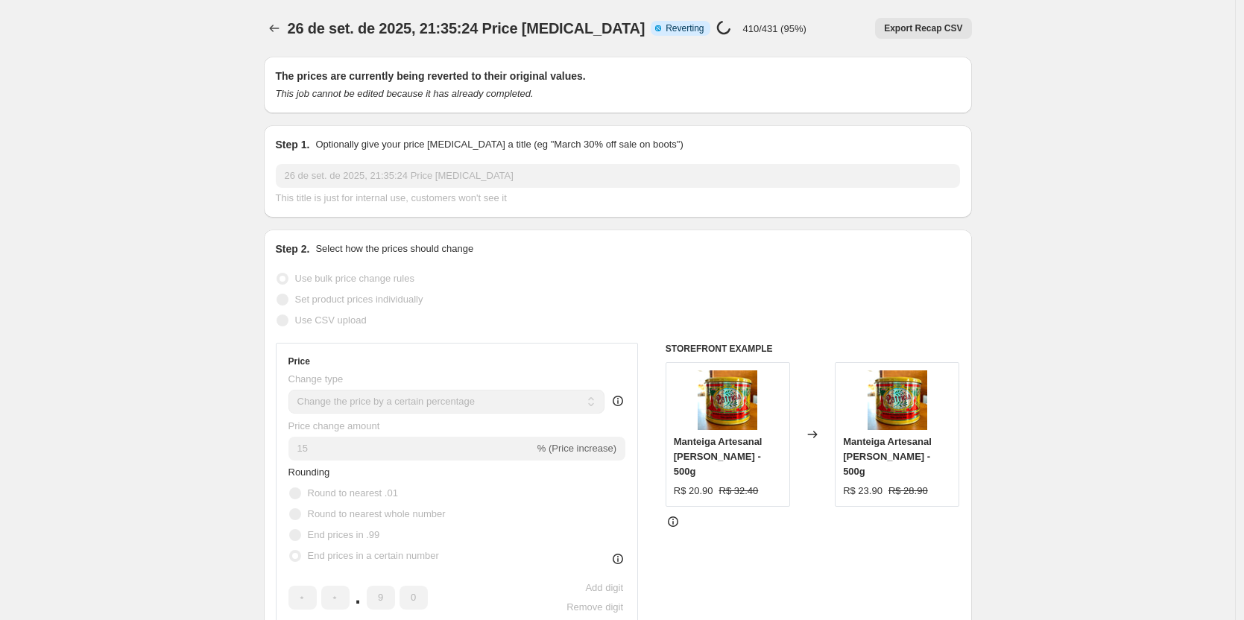
select select "percentage"
select select "pp"
